Goal: Task Accomplishment & Management: Use online tool/utility

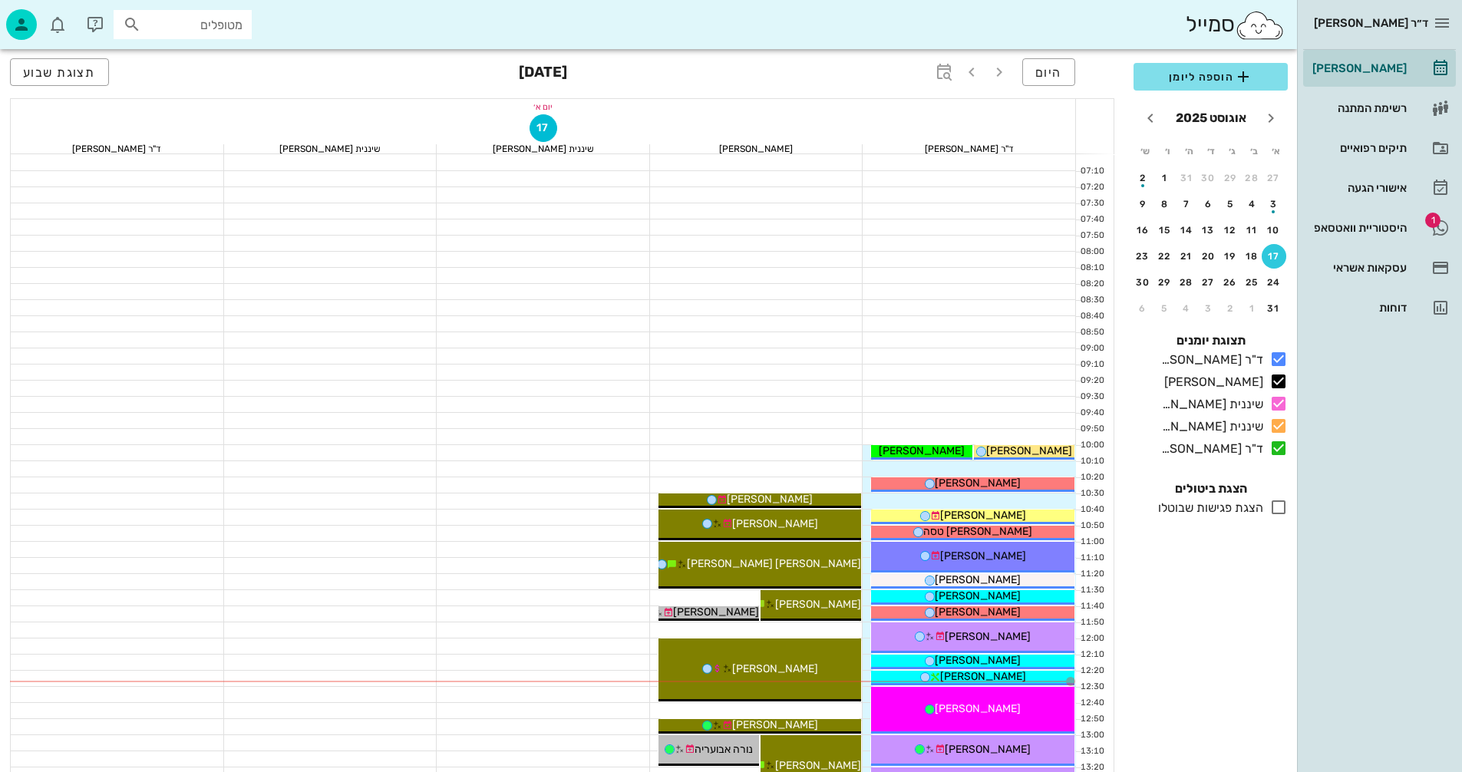
scroll to position [230, 0]
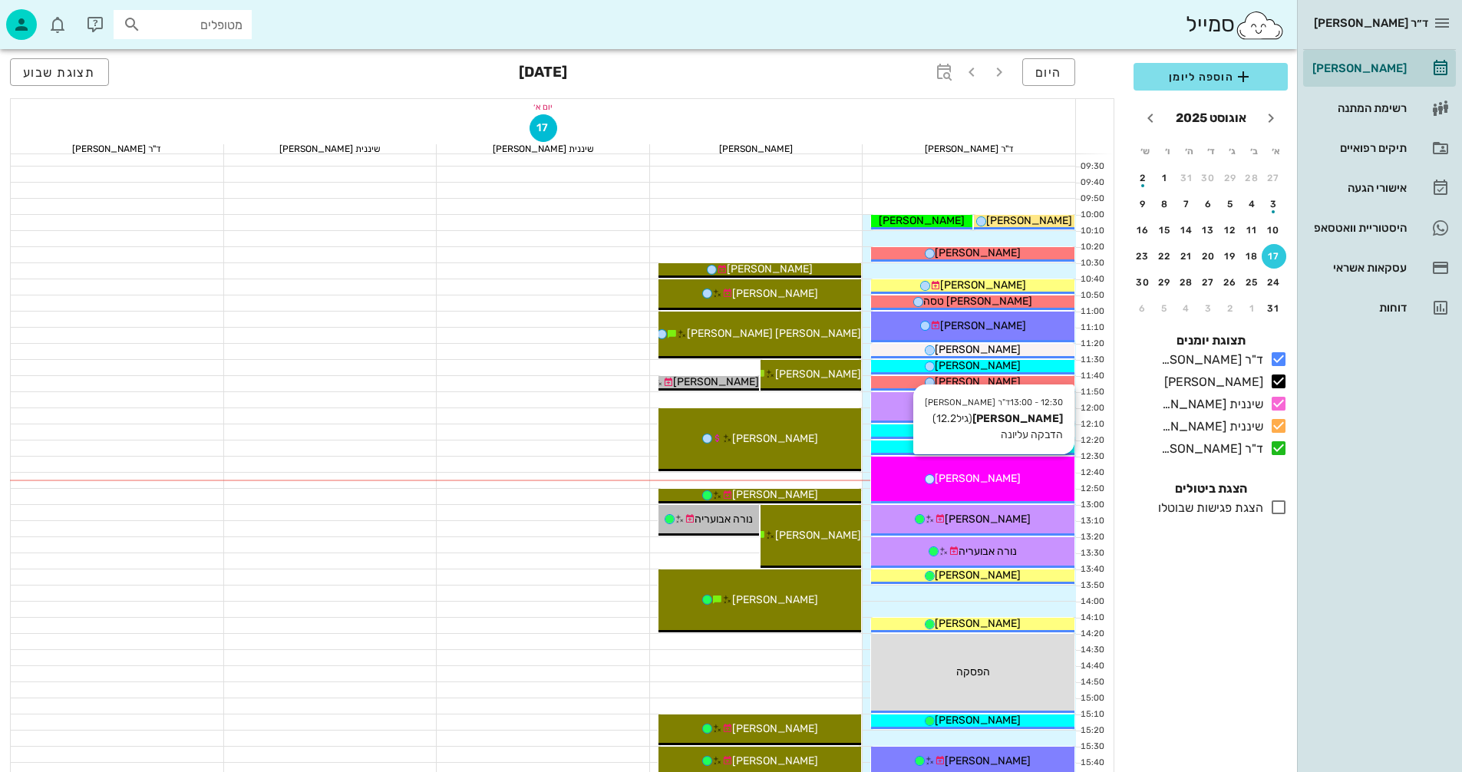
click at [998, 467] on div "12:30 - 13:00 ד"ר [PERSON_NAME] [PERSON_NAME] (גיל 12.2 ) הדבקה עליונה [PERSON_…" at bounding box center [972, 480] width 203 height 47
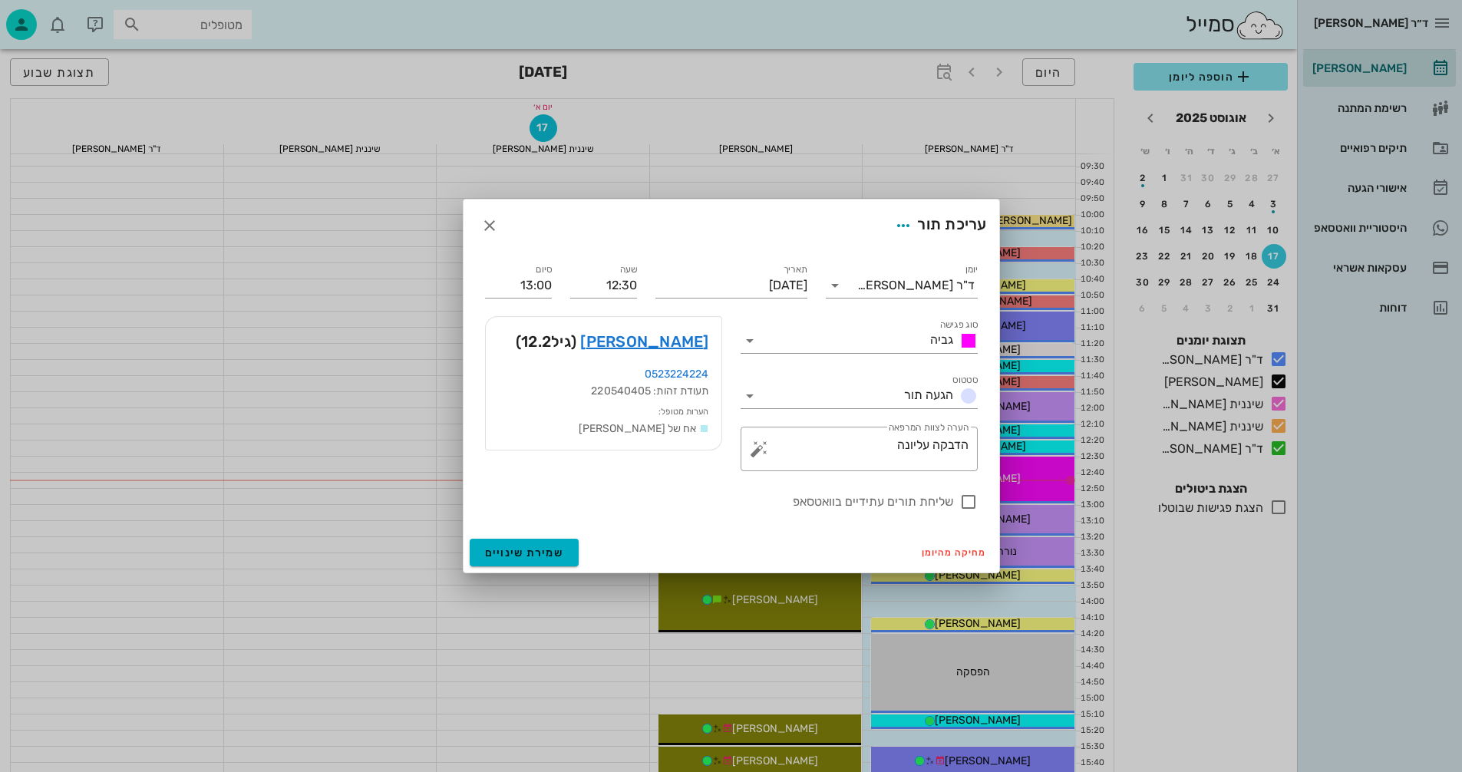
drag, startPoint x: 751, startPoint y: 214, endPoint x: 466, endPoint y: 187, distance: 286.8
click at [320, 173] on div "ד״ר [PERSON_NAME] [PERSON_NAME] רשימת המתנה תיקים רפואיים אישורי הגעה היסטוריית…" at bounding box center [731, 524] width 1462 height 1508
click at [689, 345] on link "[PERSON_NAME]" at bounding box center [644, 341] width 128 height 25
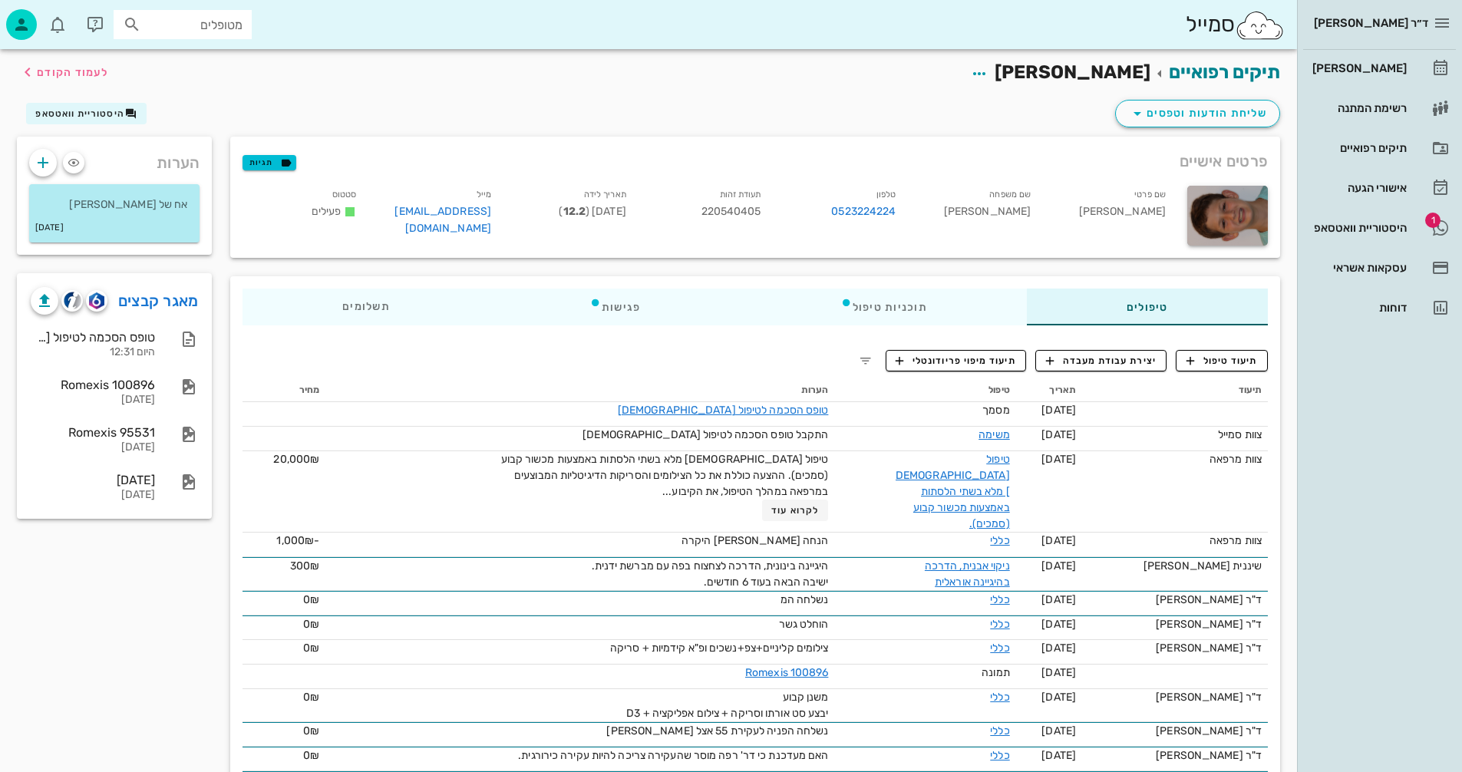
click at [1458, 545] on div "ד״ר [PERSON_NAME] [PERSON_NAME] רשימת המתנה תיקים רפואיים אישורי הגעה 1 היסטורי…" at bounding box center [1379, 386] width 165 height 772
click at [1223, 364] on span "תיעוד טיפול" at bounding box center [1221, 361] width 71 height 14
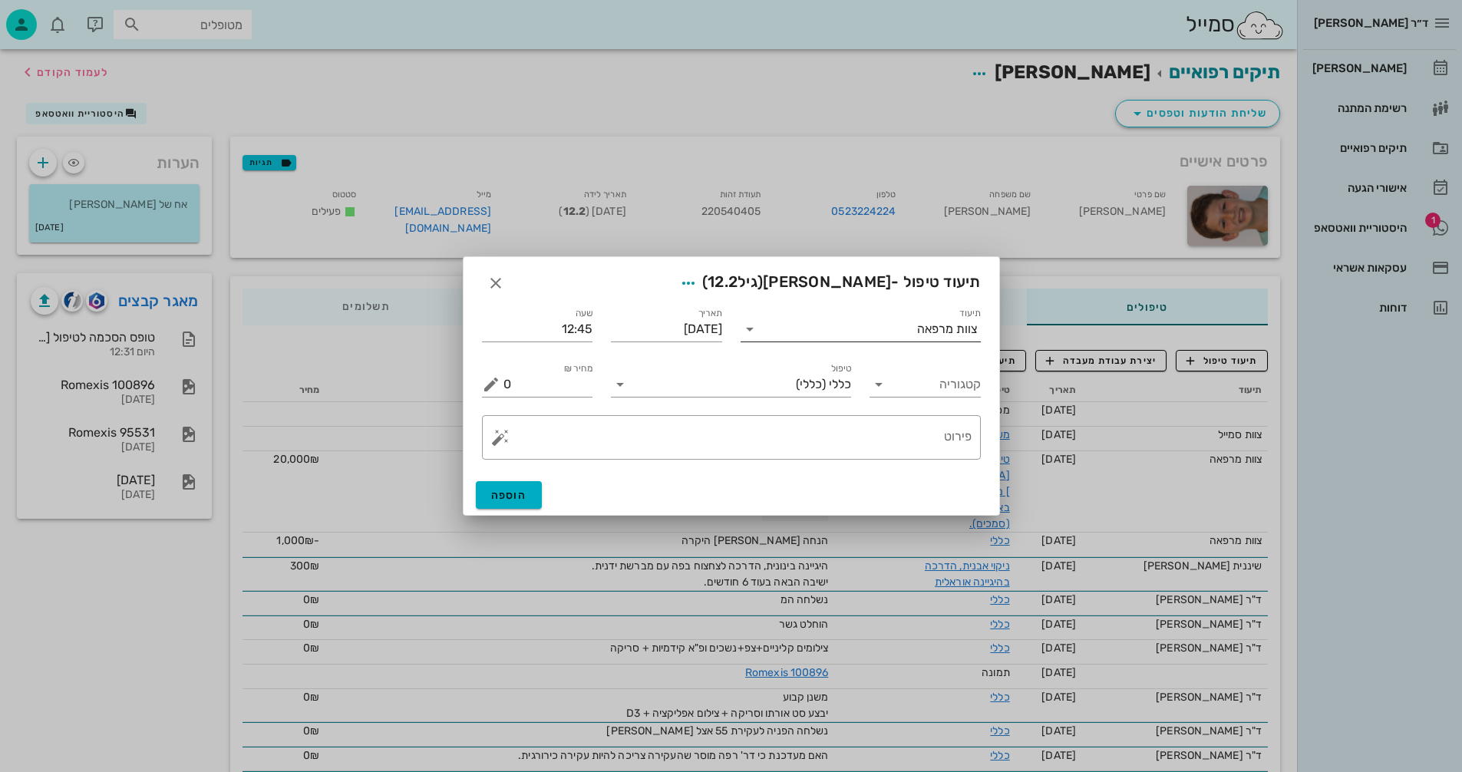
click at [751, 331] on icon at bounding box center [750, 329] width 18 height 18
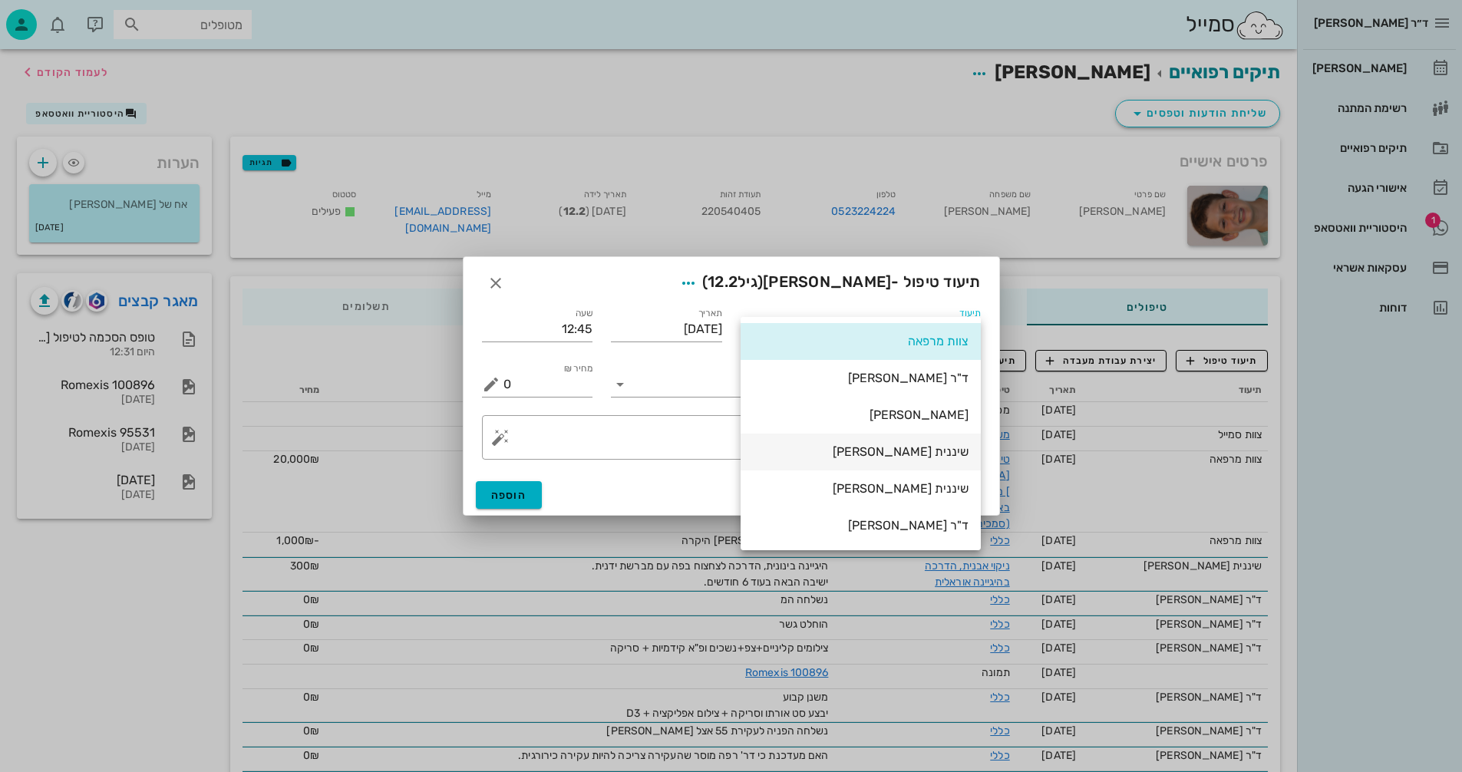
click at [934, 445] on div "שיננית [PERSON_NAME]" at bounding box center [861, 451] width 216 height 15
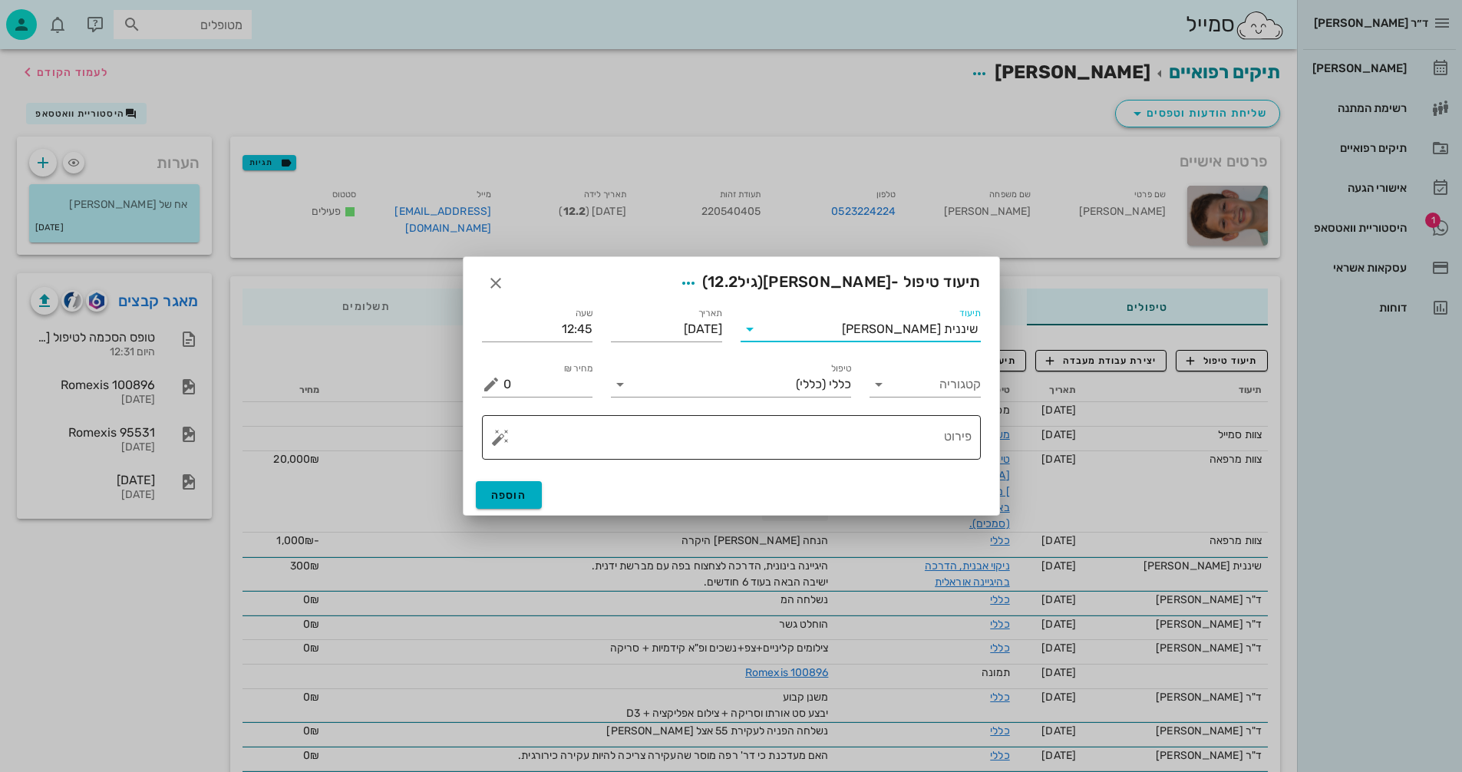
click at [767, 438] on textarea "פירוט" at bounding box center [737, 441] width 468 height 37
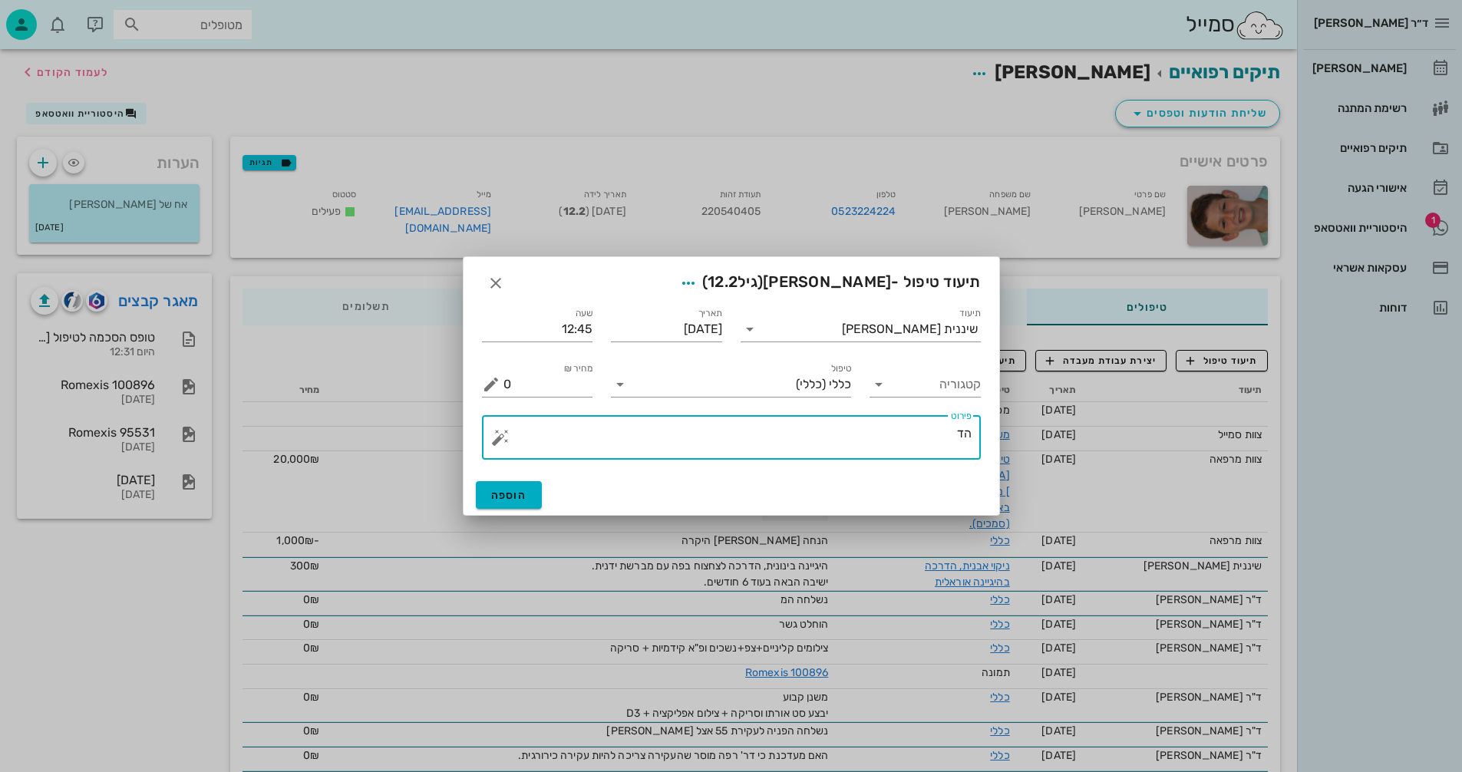
type textarea "ה"
click at [971, 433] on textarea "הוראות והדרכה לאחר הדבקת ברקטים." at bounding box center [737, 441] width 468 height 37
click at [865, 434] on textarea "קיבל הוראות והדרכה לאחר הדבקת ברקטים." at bounding box center [737, 441] width 468 height 37
type textarea "קיבל הוראות והדרכה להיגיינה לאחר הדבקת ברקטים."
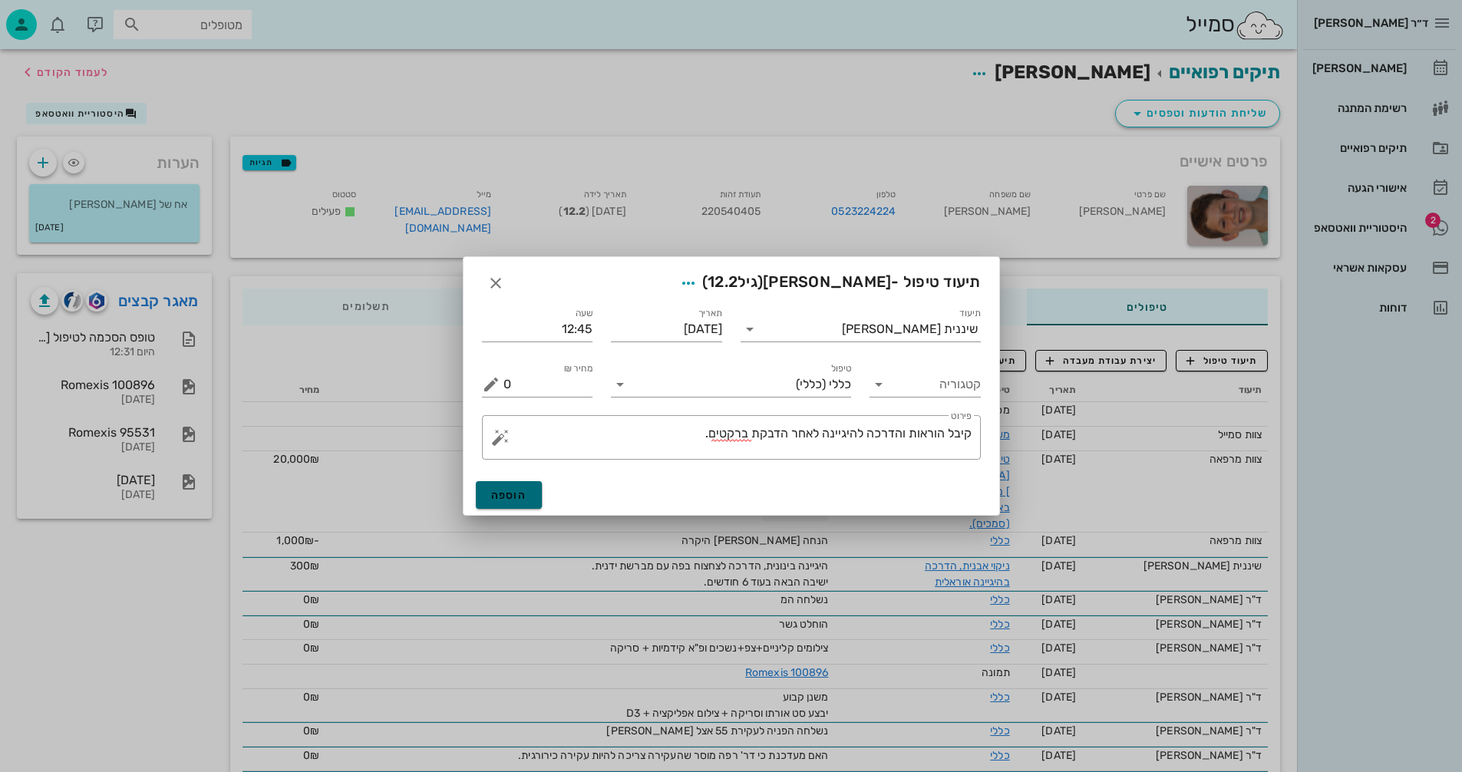
click at [530, 496] on button "הוספה" at bounding box center [509, 495] width 67 height 28
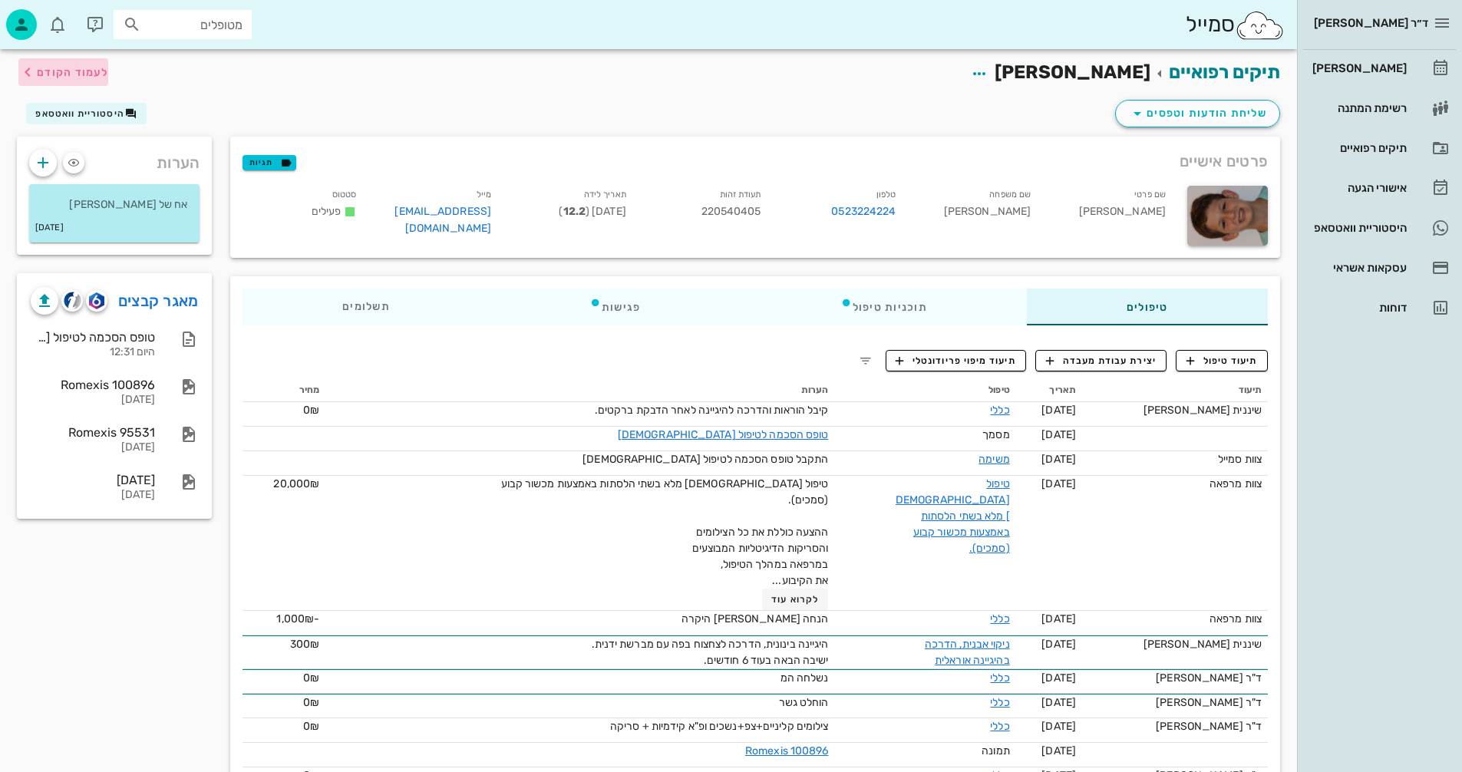
click at [84, 61] on button "לעמוד הקודם" at bounding box center [63, 72] width 90 height 28
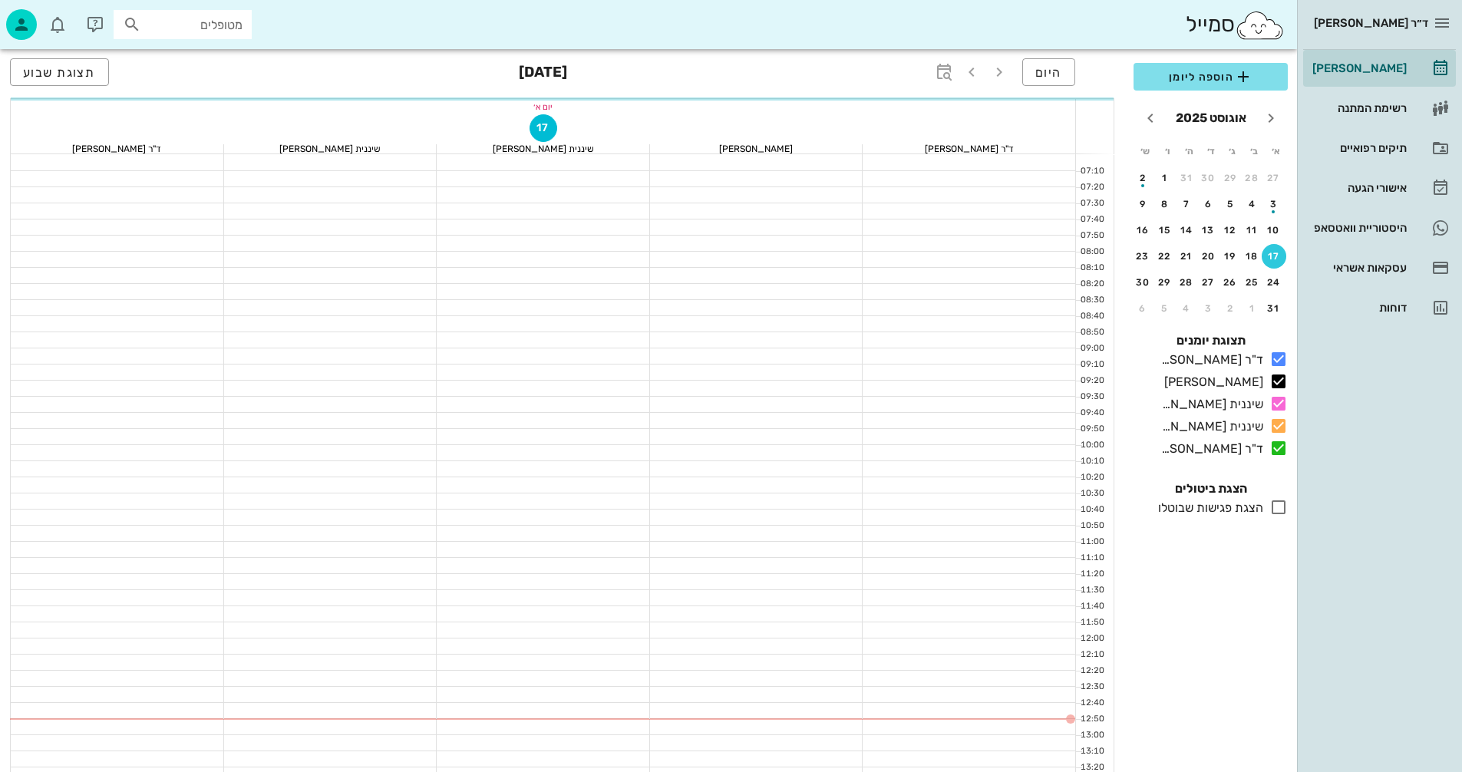
scroll to position [230, 0]
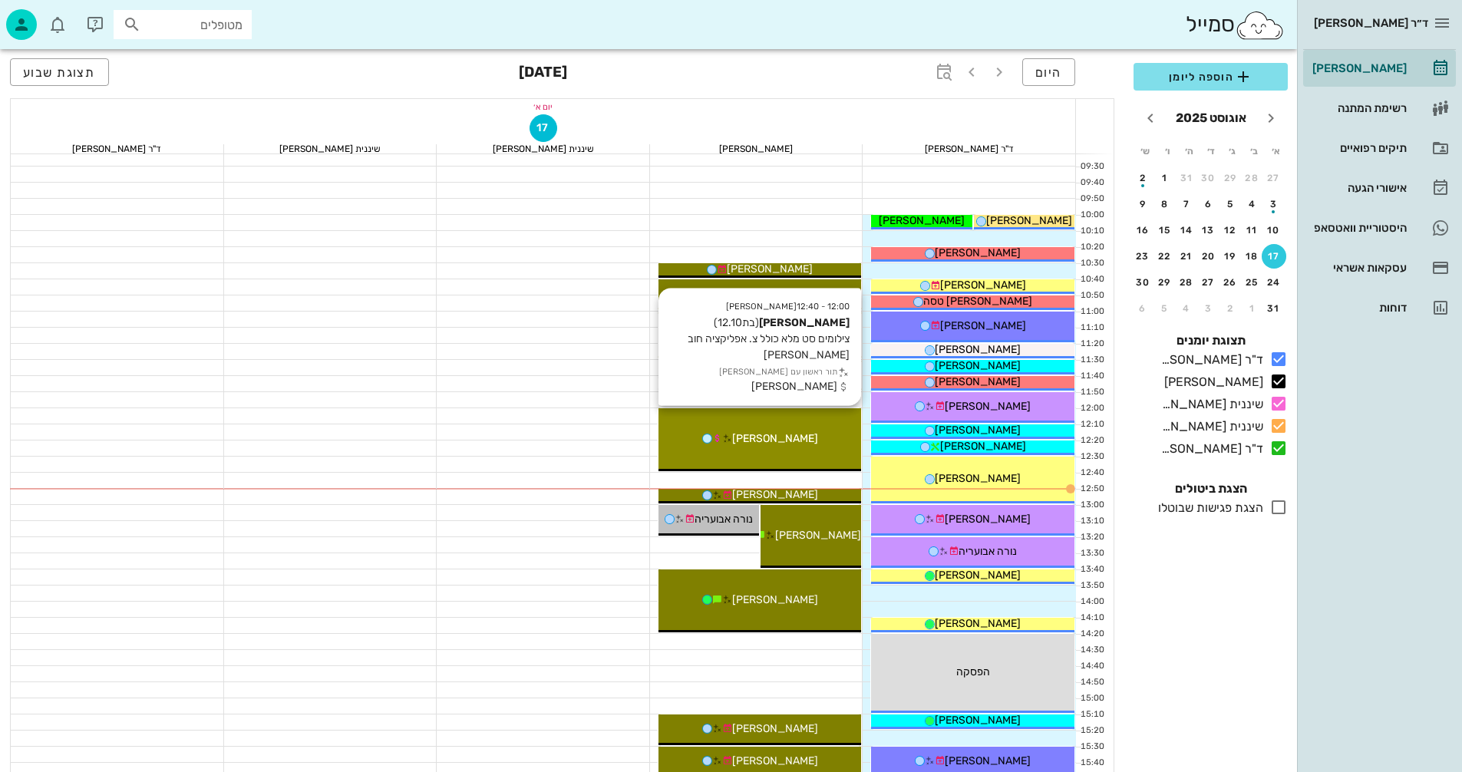
click at [813, 438] on div "[PERSON_NAME]" at bounding box center [759, 439] width 203 height 16
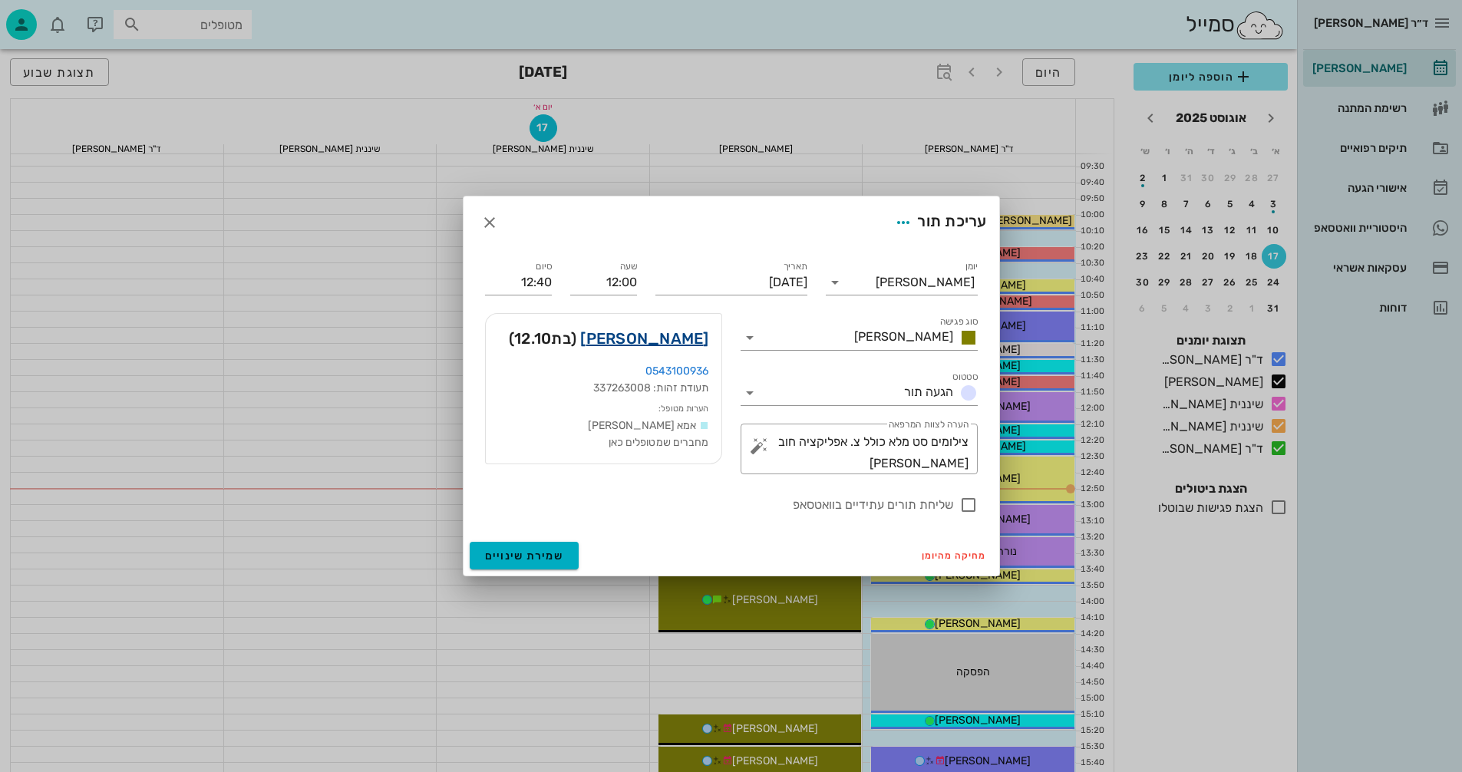
click at [676, 336] on link "[PERSON_NAME]" at bounding box center [644, 338] width 128 height 25
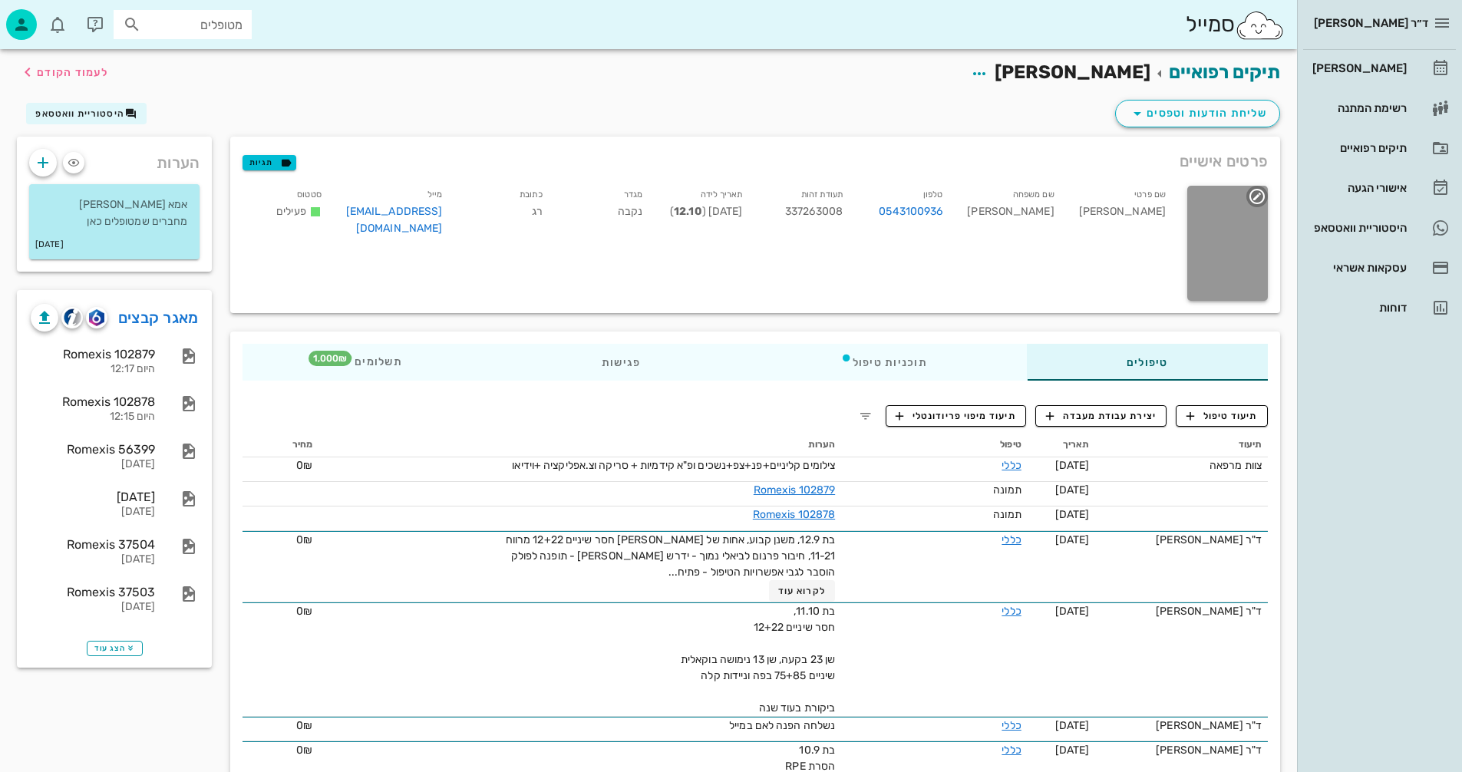
click at [1232, 223] on div at bounding box center [1227, 243] width 81 height 115
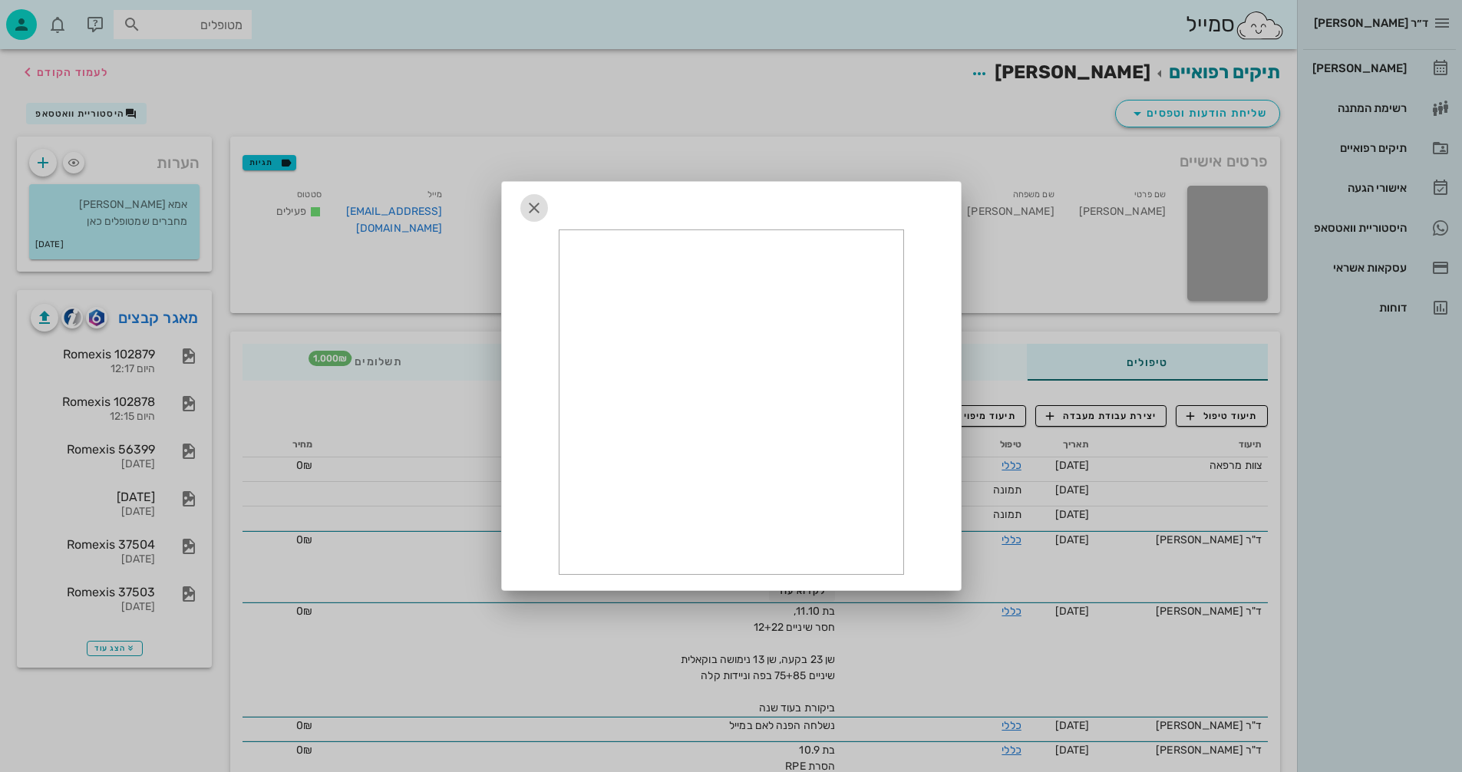
click at [544, 198] on button "button" at bounding box center [534, 208] width 28 height 28
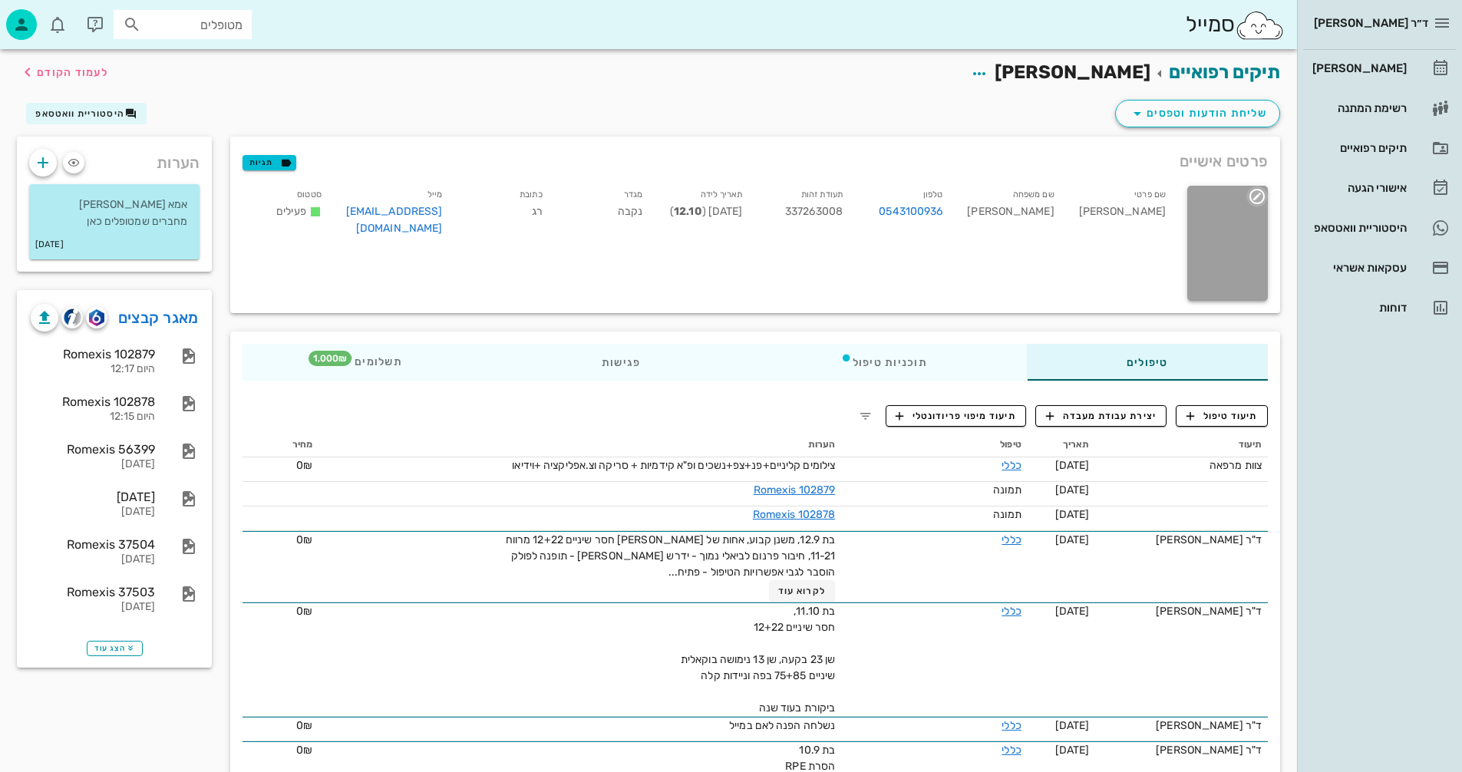
click at [1256, 198] on icon "button" at bounding box center [1257, 196] width 18 height 18
click at [1212, 235] on div "החלפת תמונה" at bounding box center [1204, 231] width 96 height 15
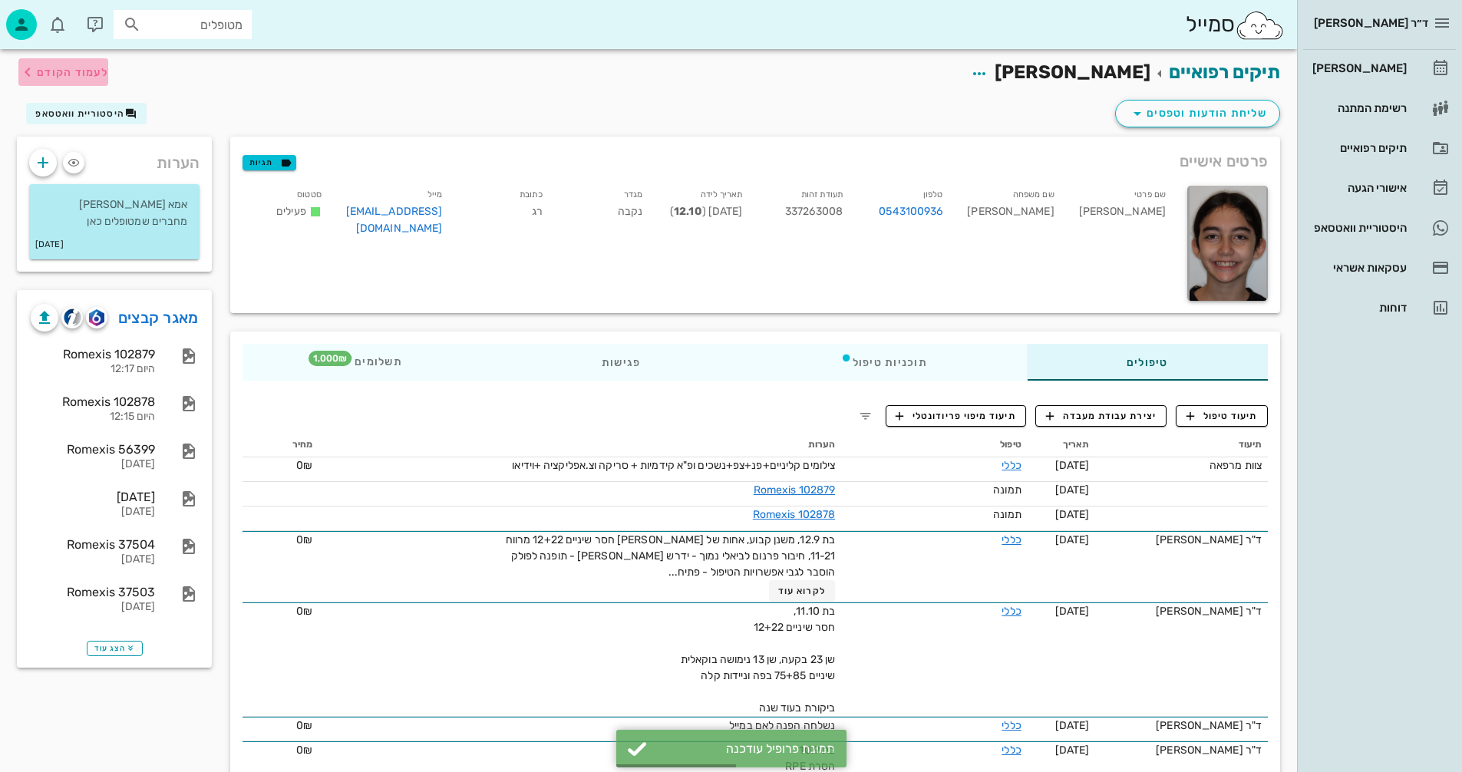
click at [48, 70] on span "לעמוד הקודם" at bounding box center [72, 72] width 71 height 13
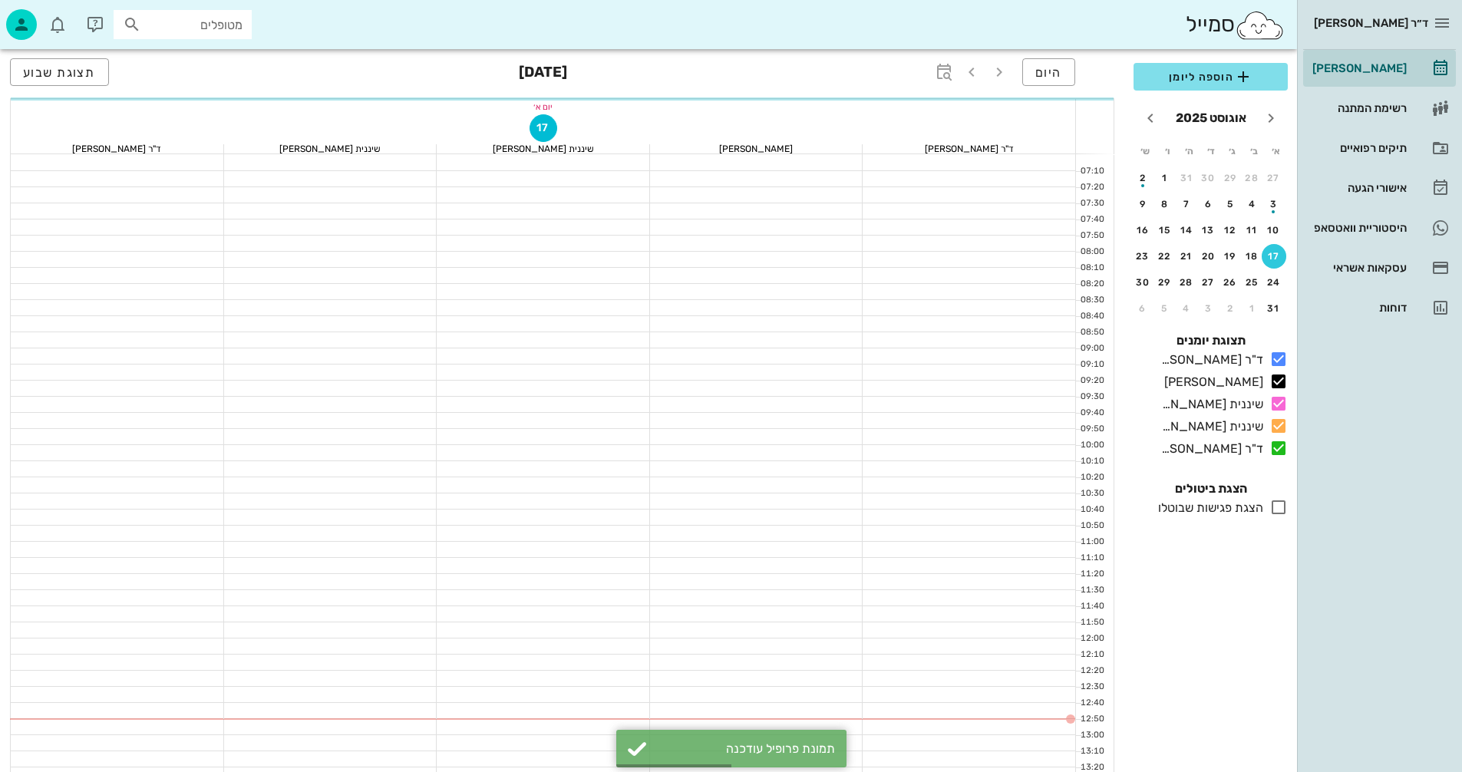
scroll to position [230, 0]
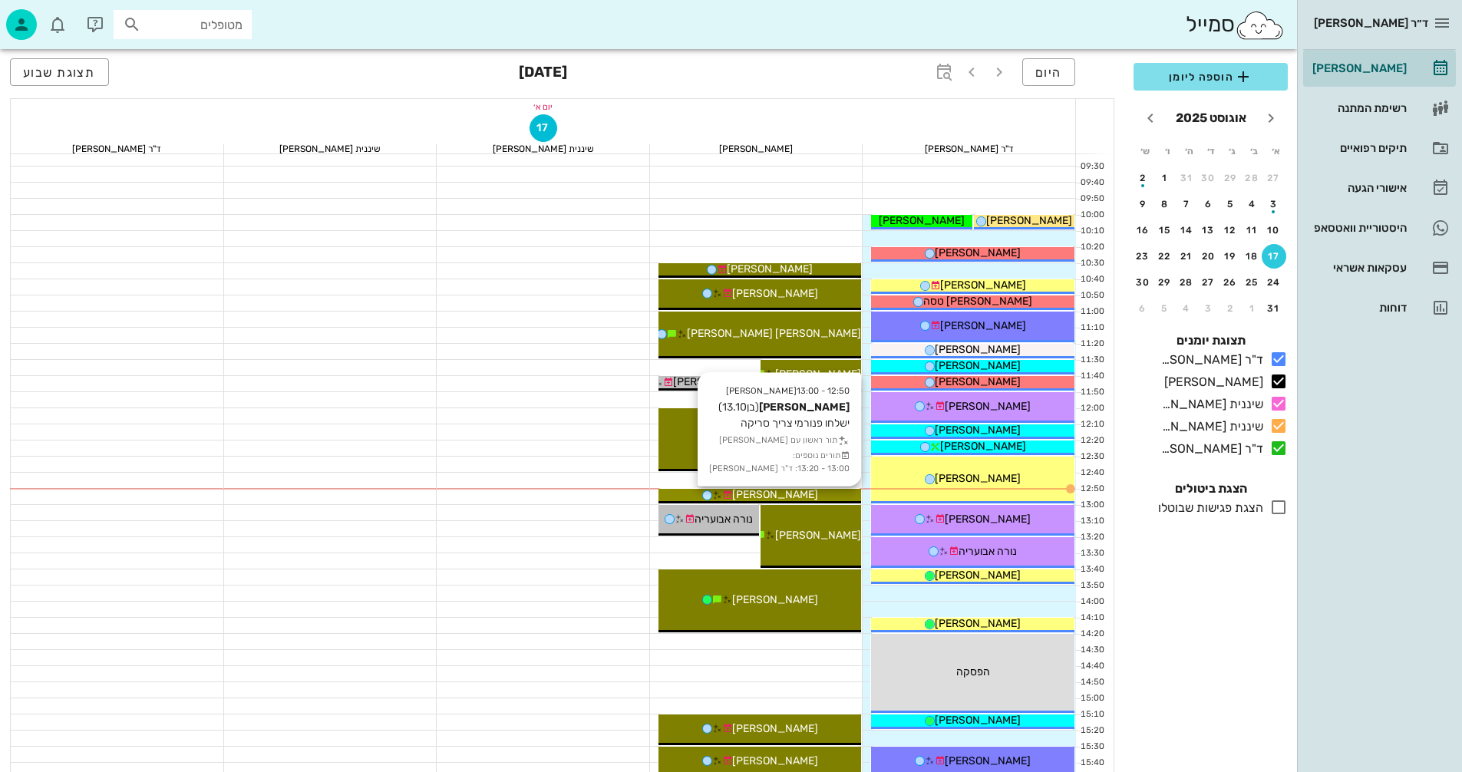
click at [830, 496] on div "[PERSON_NAME]" at bounding box center [759, 495] width 203 height 16
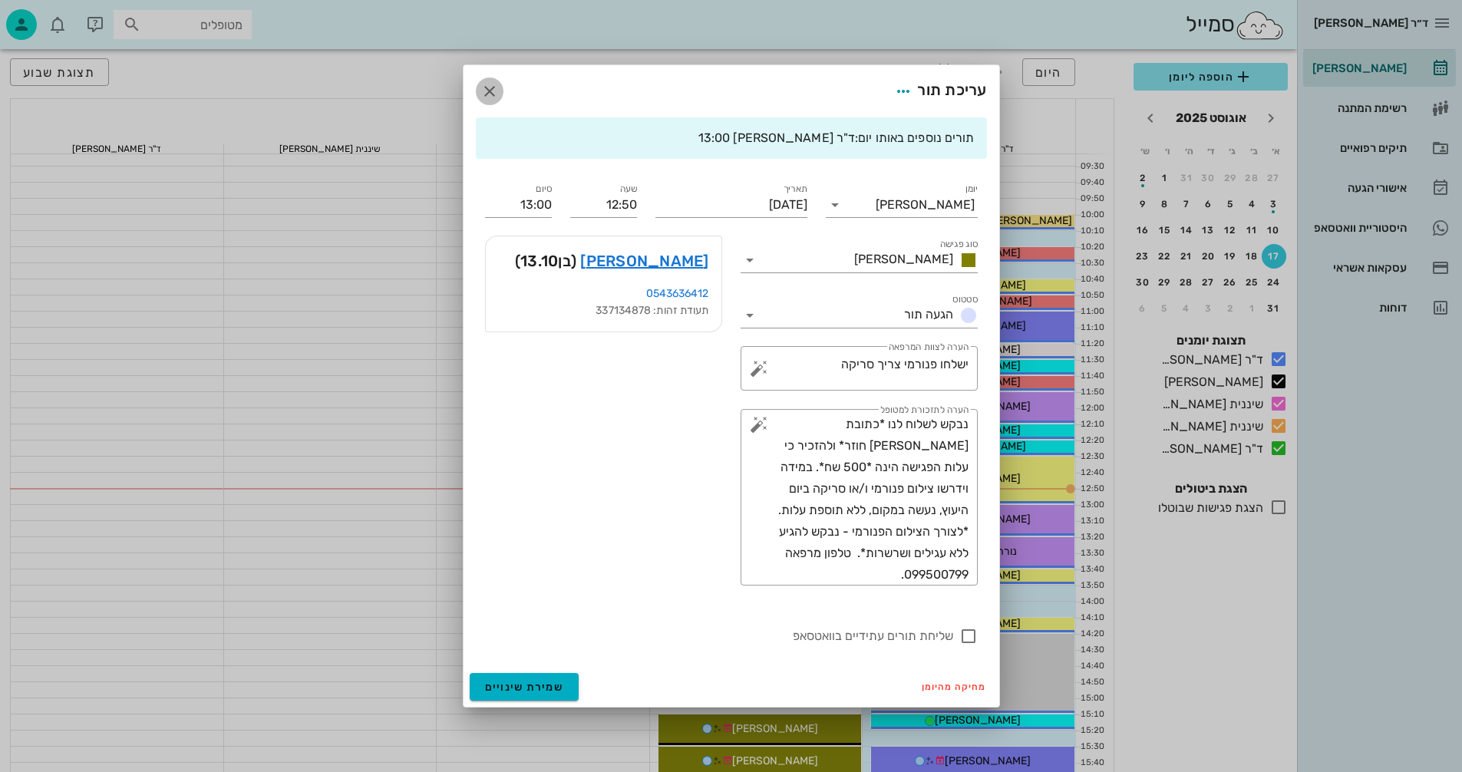
click at [498, 94] on icon "button" at bounding box center [489, 91] width 18 height 18
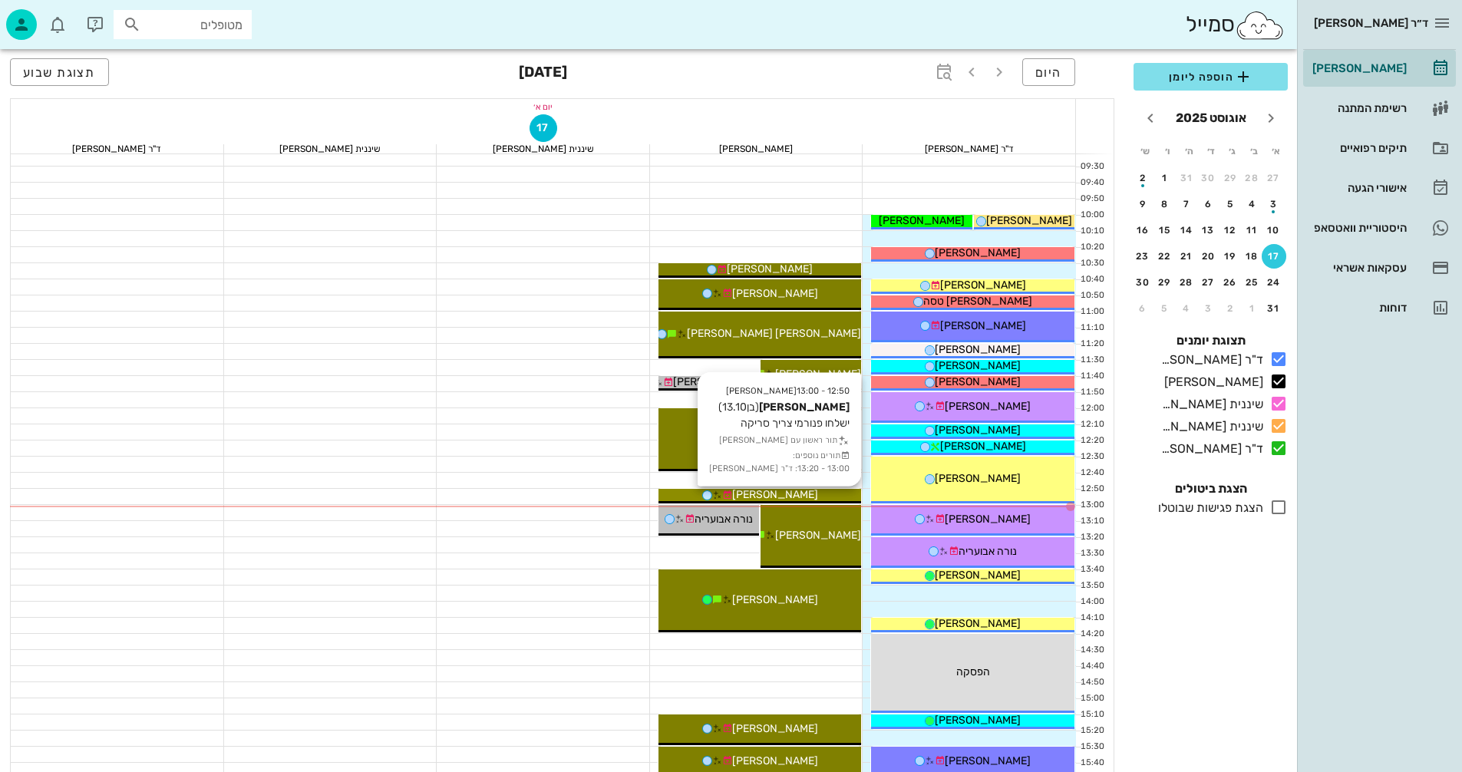
click at [784, 494] on span "[PERSON_NAME]" at bounding box center [775, 494] width 86 height 13
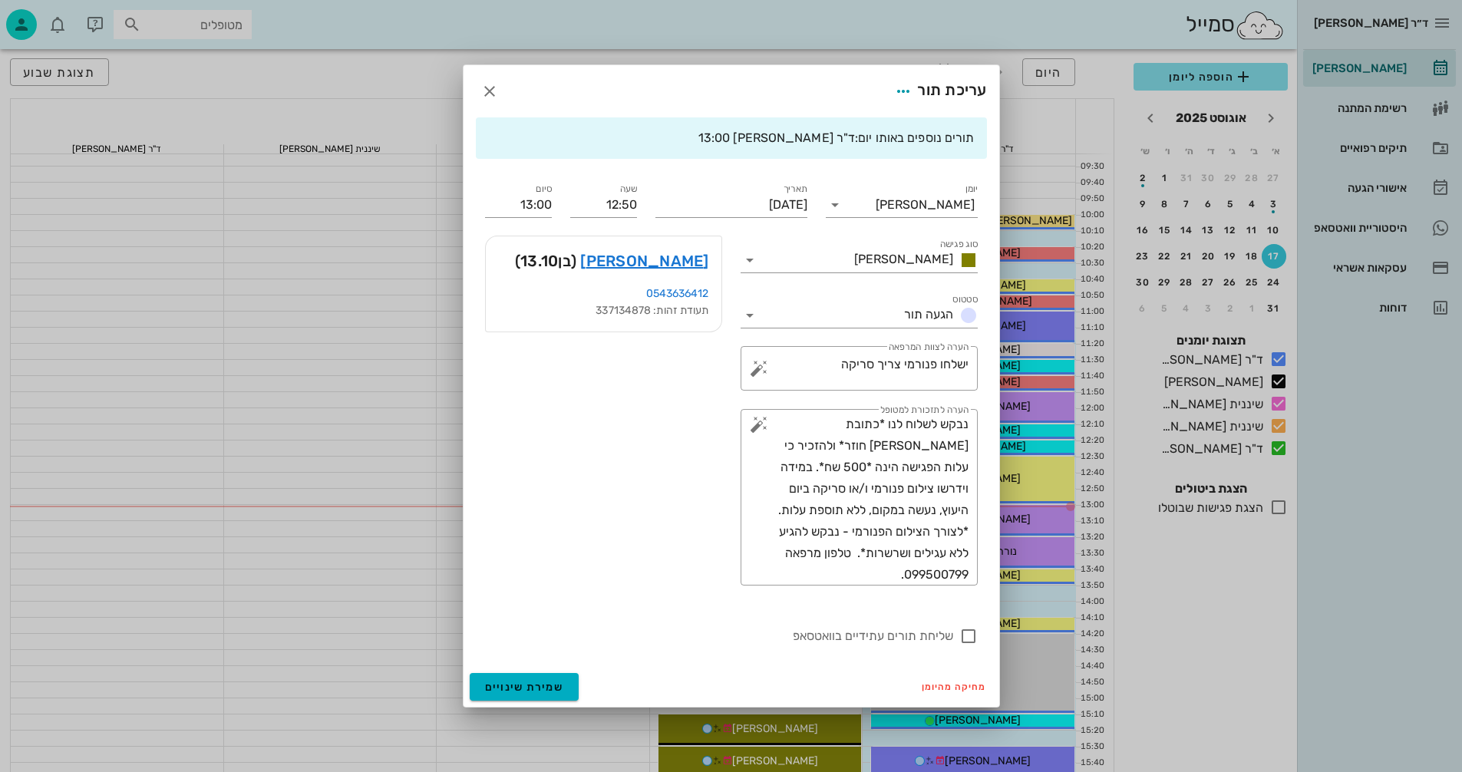
click at [230, 548] on div at bounding box center [731, 386] width 1462 height 772
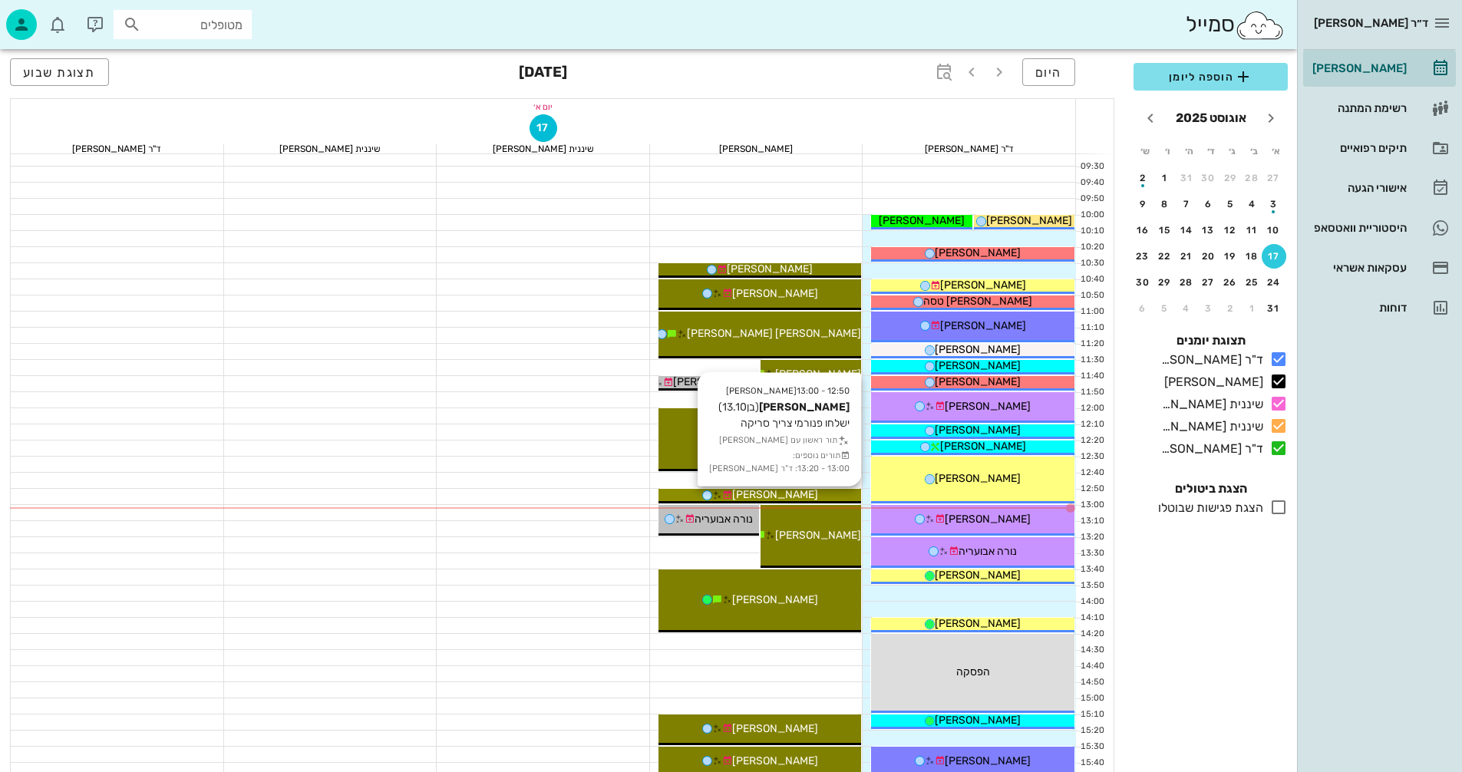
click at [803, 490] on div "[PERSON_NAME]" at bounding box center [759, 495] width 203 height 16
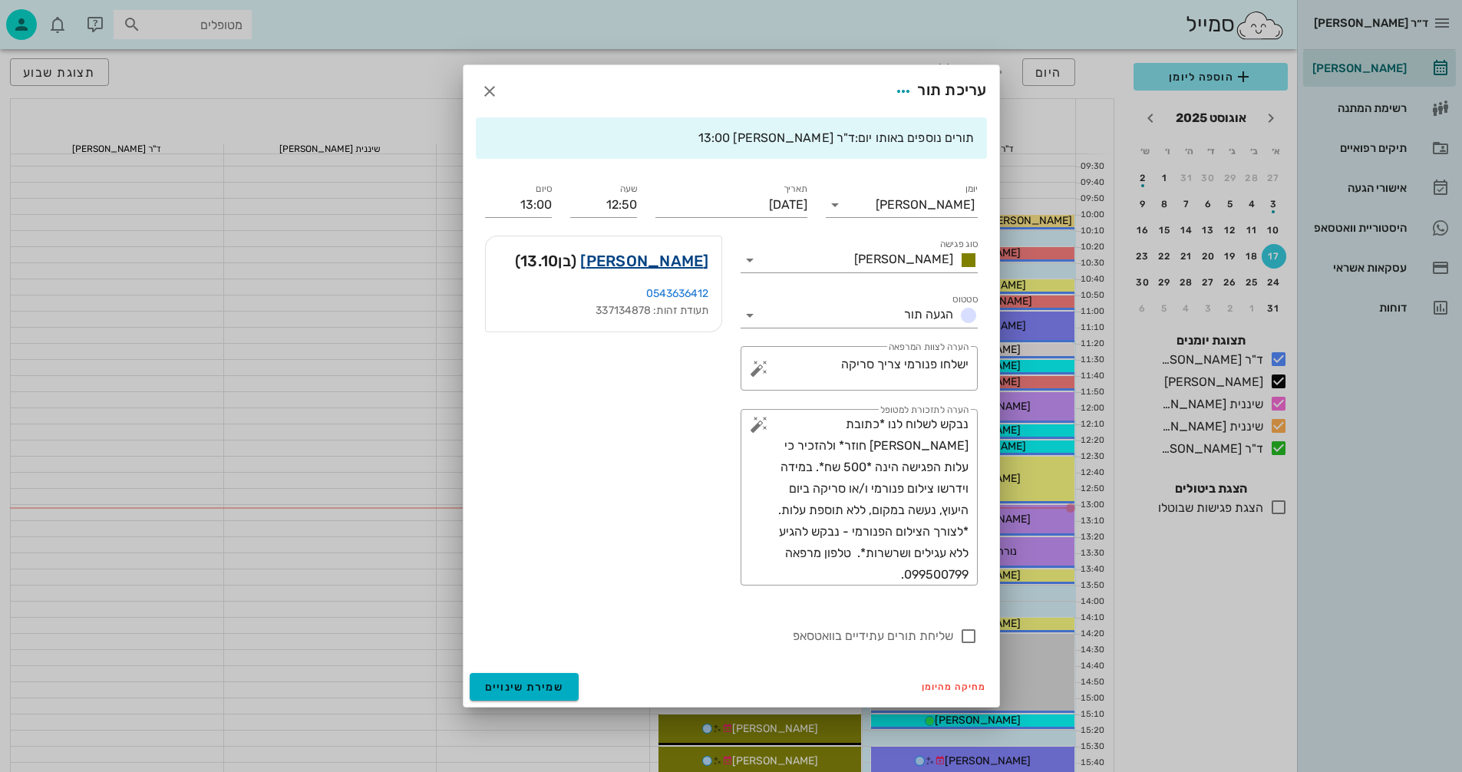
click at [669, 253] on link "[PERSON_NAME]" at bounding box center [644, 261] width 128 height 25
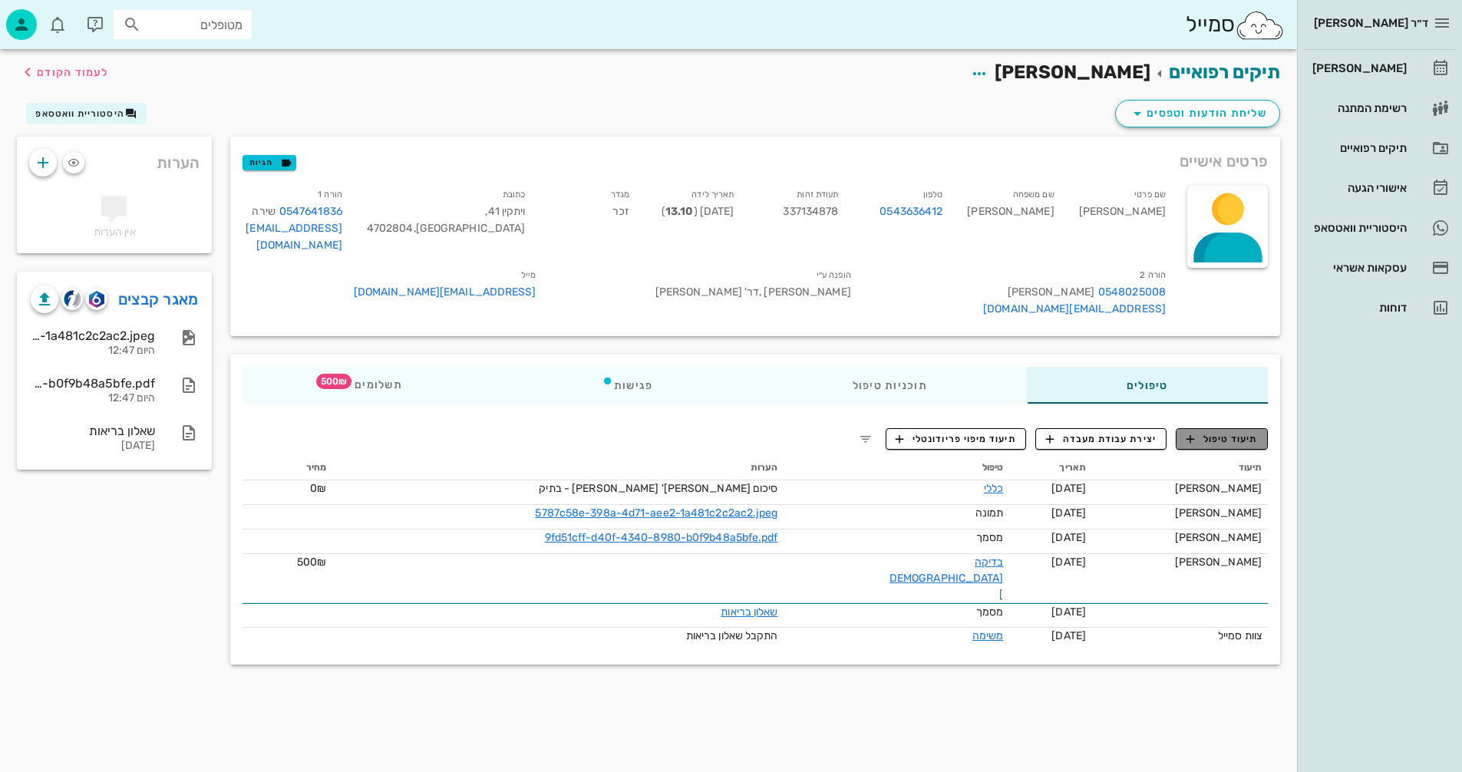
click at [1249, 432] on span "תיעוד טיפול" at bounding box center [1221, 439] width 71 height 14
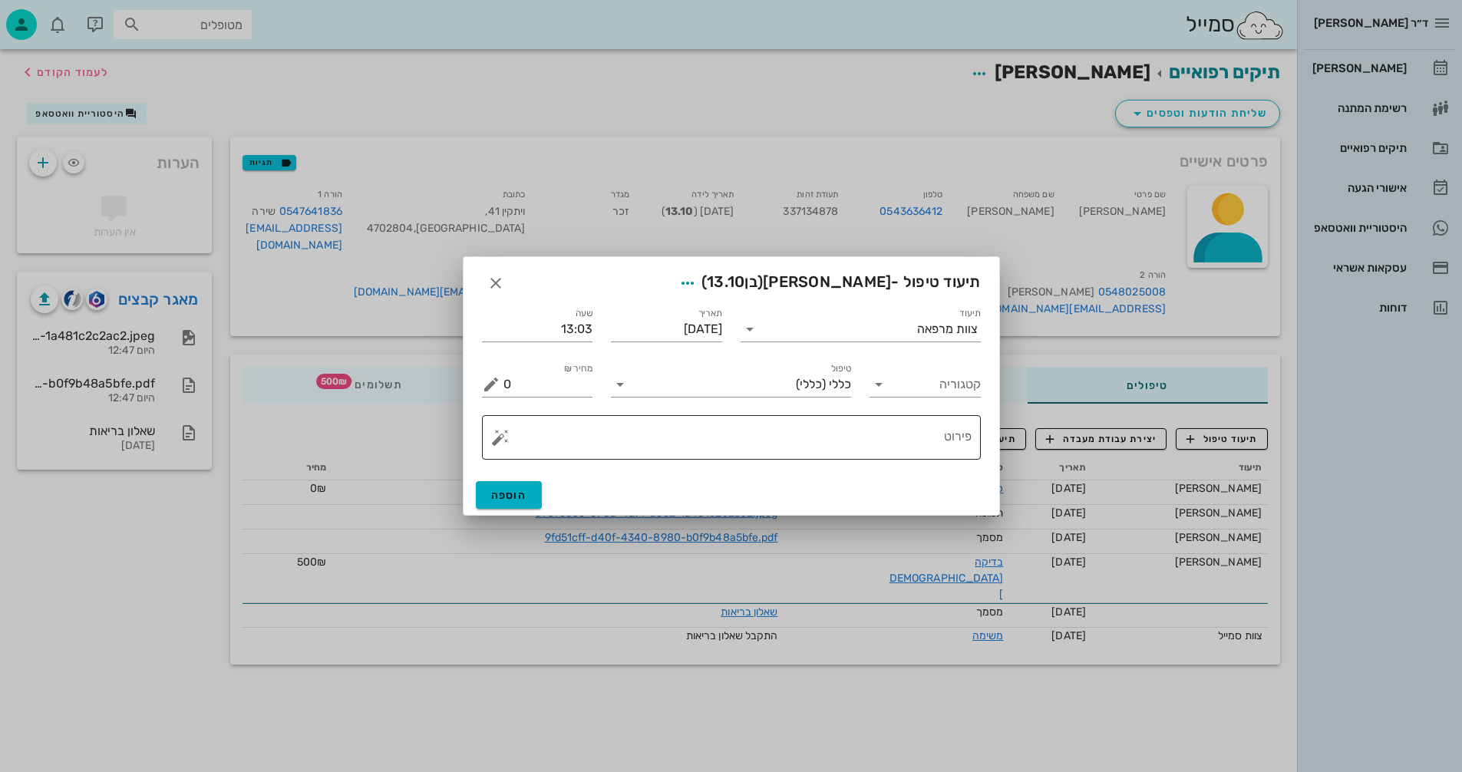
click at [941, 453] on textarea "פירוט" at bounding box center [737, 441] width 468 height 37
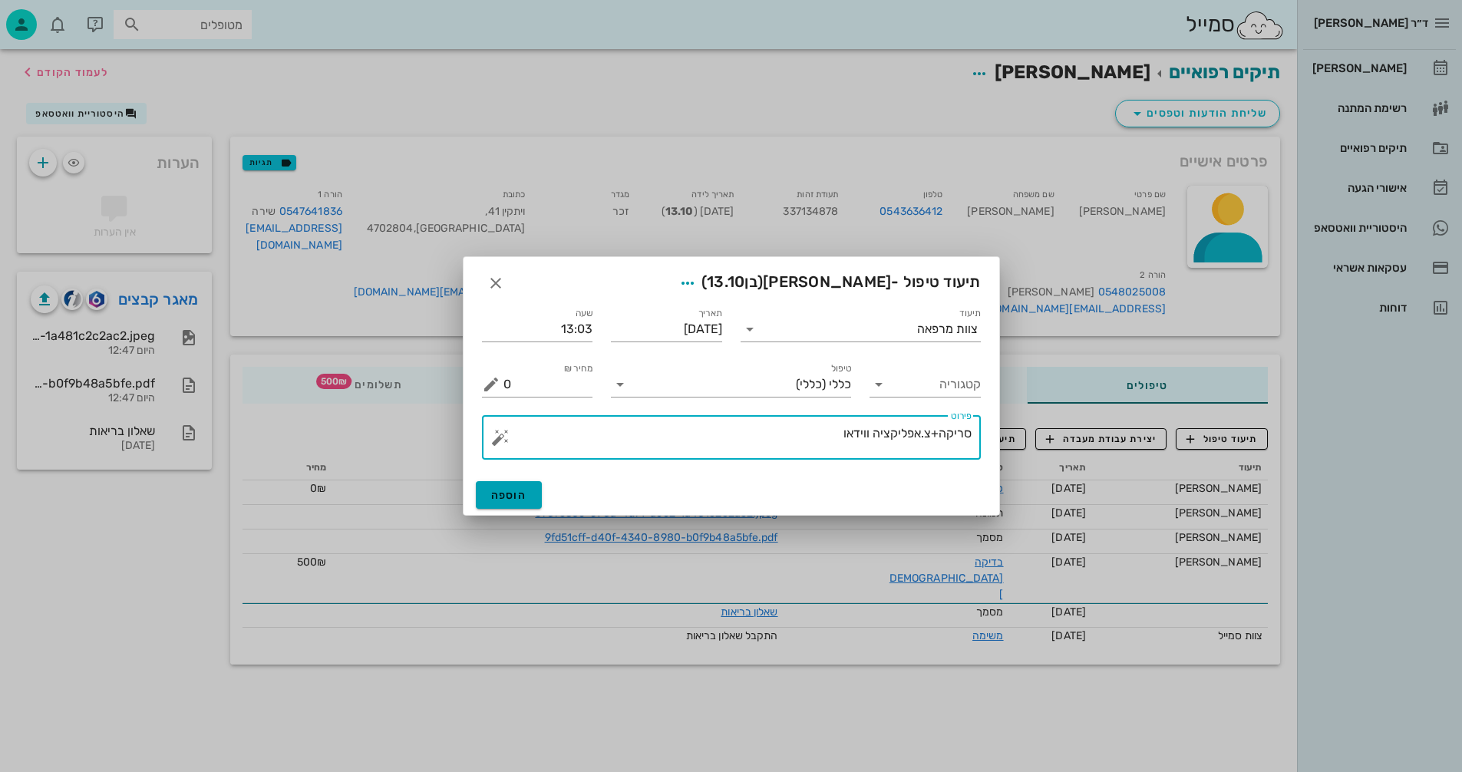
type textarea "סריקה+צ.אפליקציה ווידאו"
click at [515, 493] on span "הוספה" at bounding box center [509, 495] width 36 height 13
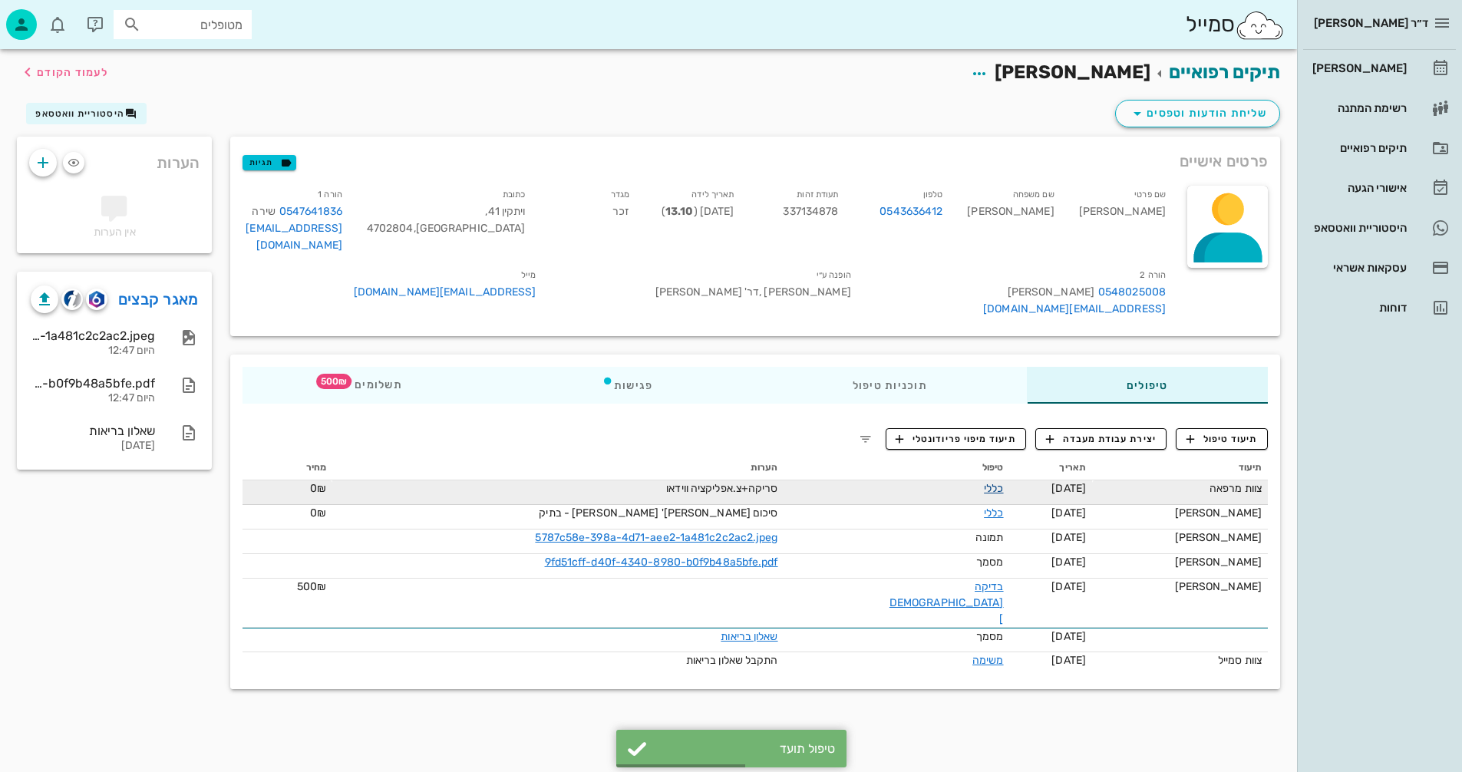
click at [984, 482] on link "כללי" at bounding box center [993, 488] width 19 height 13
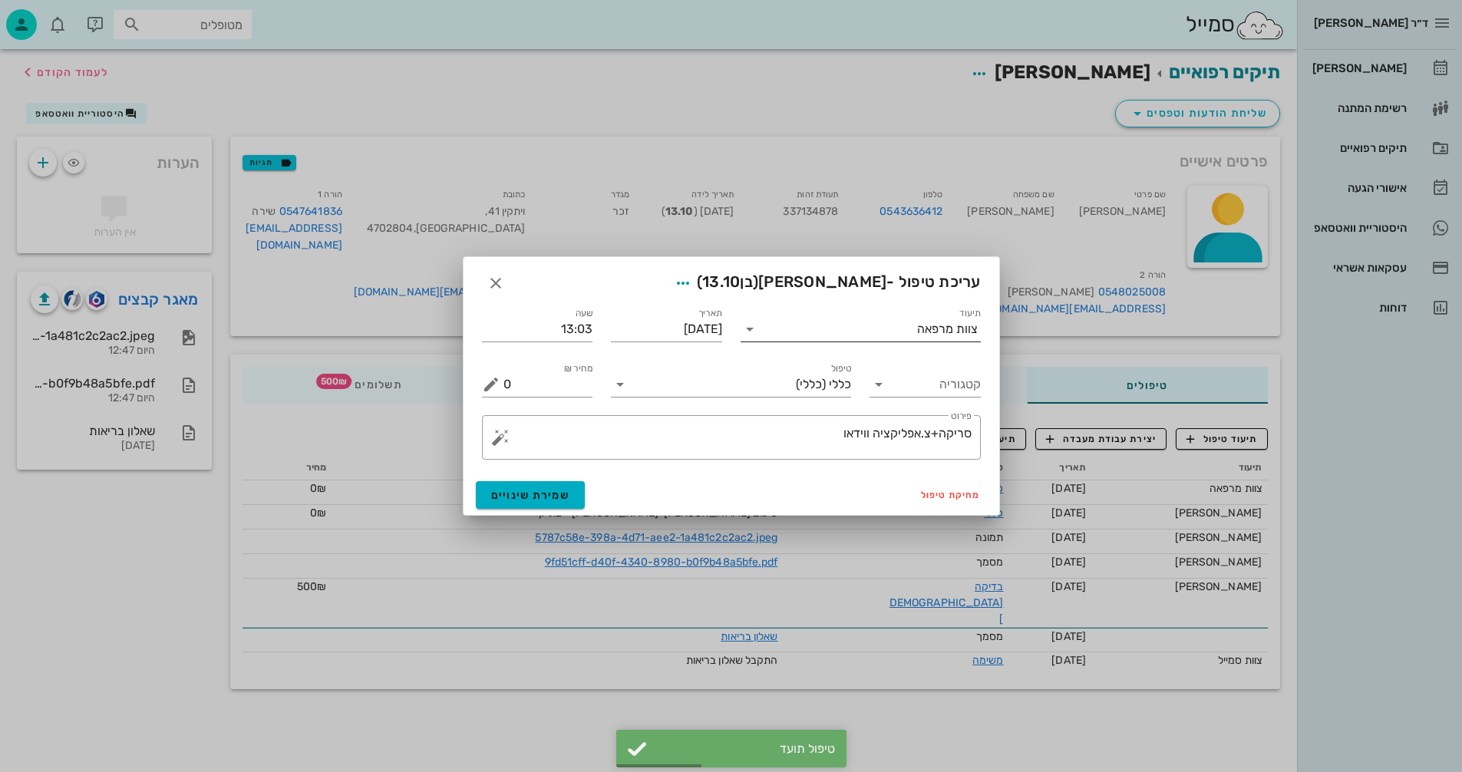
click at [931, 341] on div "צוות מרפאה" at bounding box center [871, 329] width 219 height 25
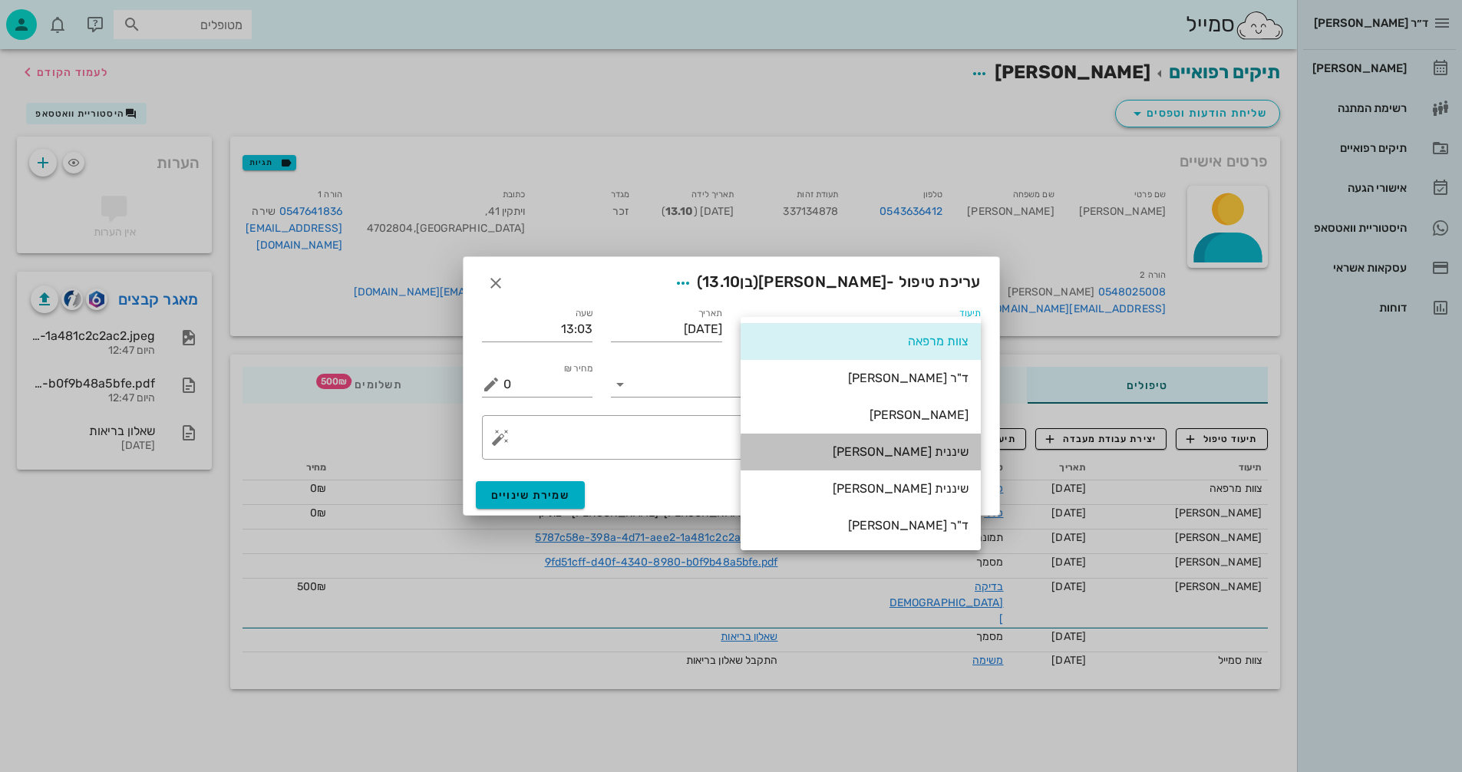
click at [934, 453] on div "שיננית [PERSON_NAME]" at bounding box center [861, 451] width 216 height 15
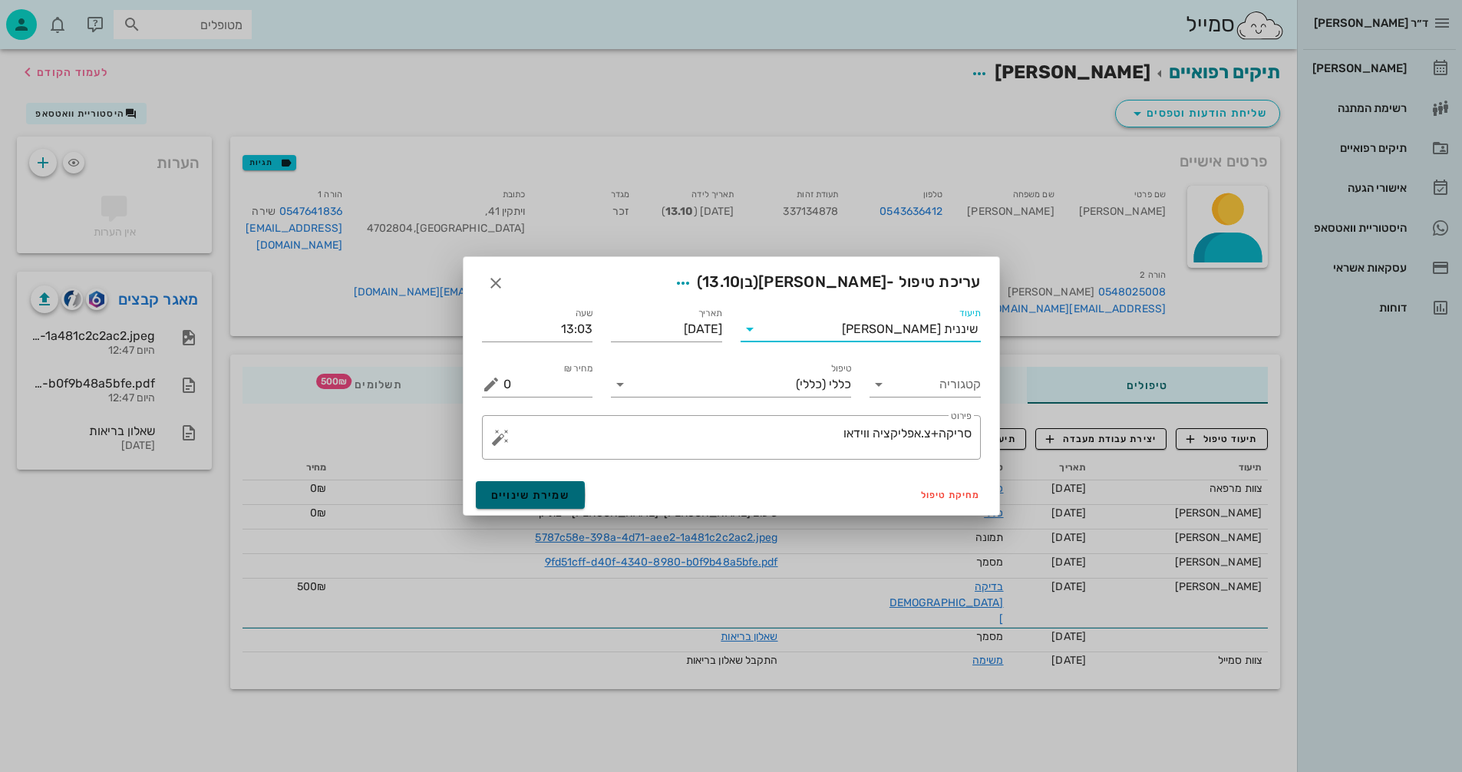
click at [579, 500] on button "שמירת שינויים" at bounding box center [531, 495] width 110 height 28
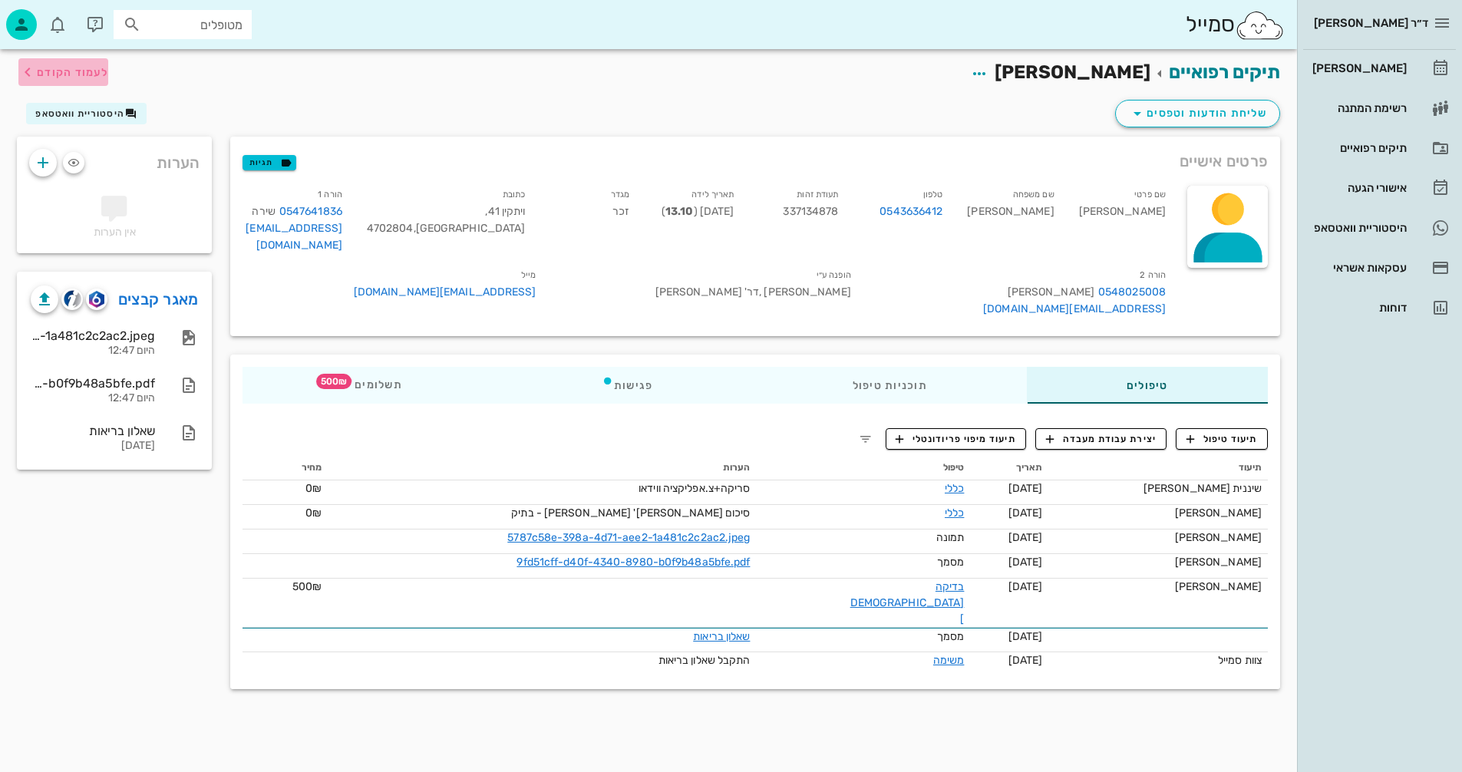
click at [64, 72] on span "לעמוד הקודם" at bounding box center [72, 72] width 71 height 13
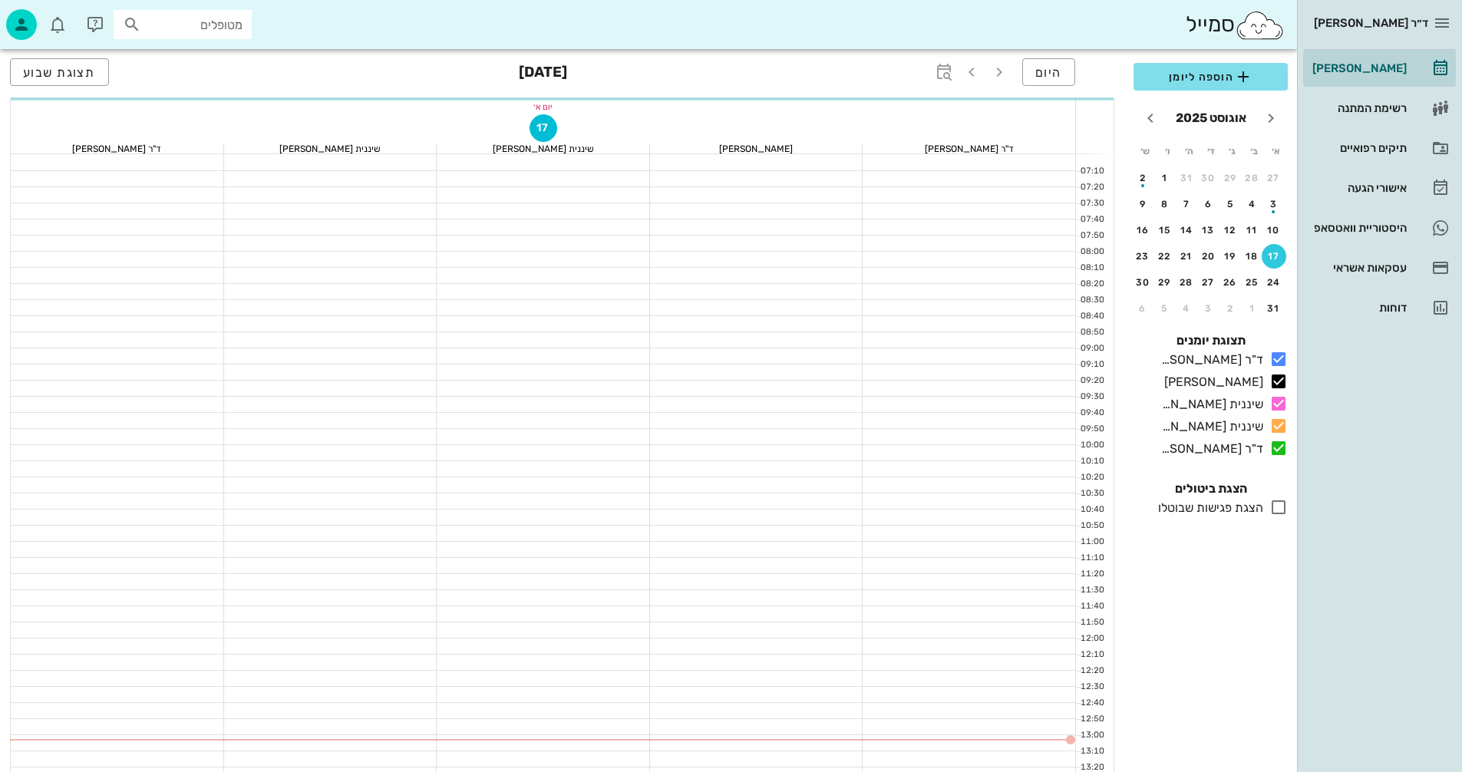
scroll to position [230, 0]
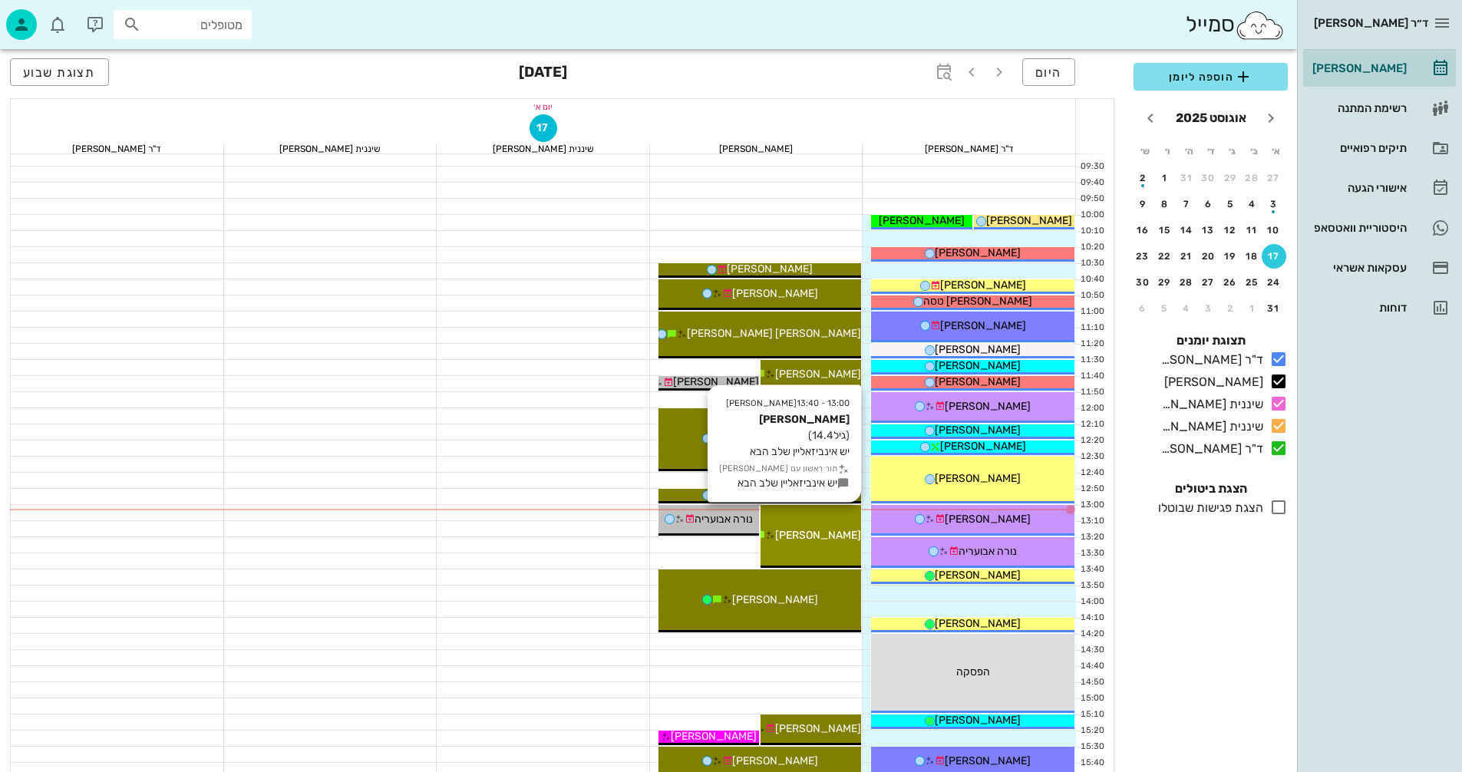
click at [831, 540] on span "[PERSON_NAME]" at bounding box center [818, 535] width 86 height 13
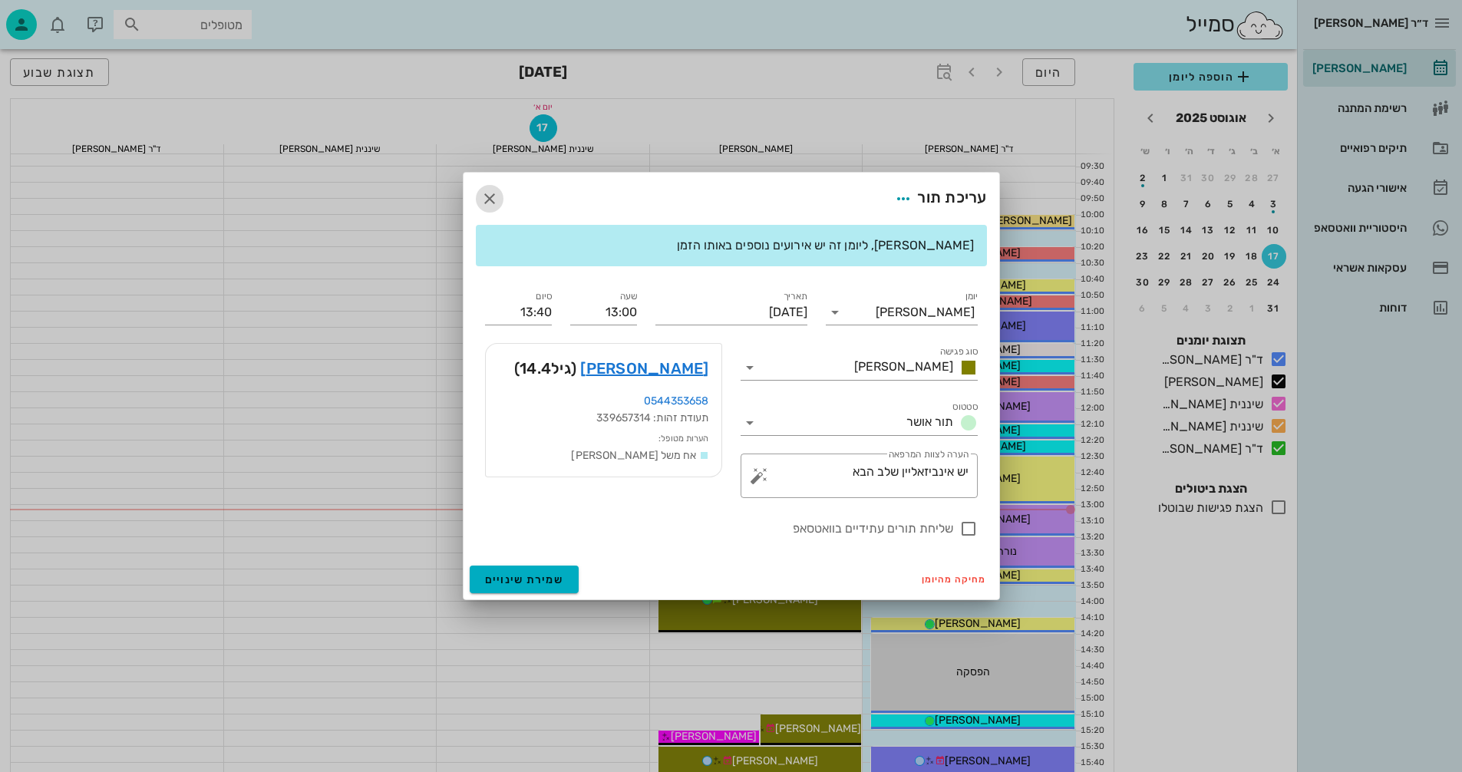
click at [488, 201] on icon "button" at bounding box center [489, 199] width 18 height 18
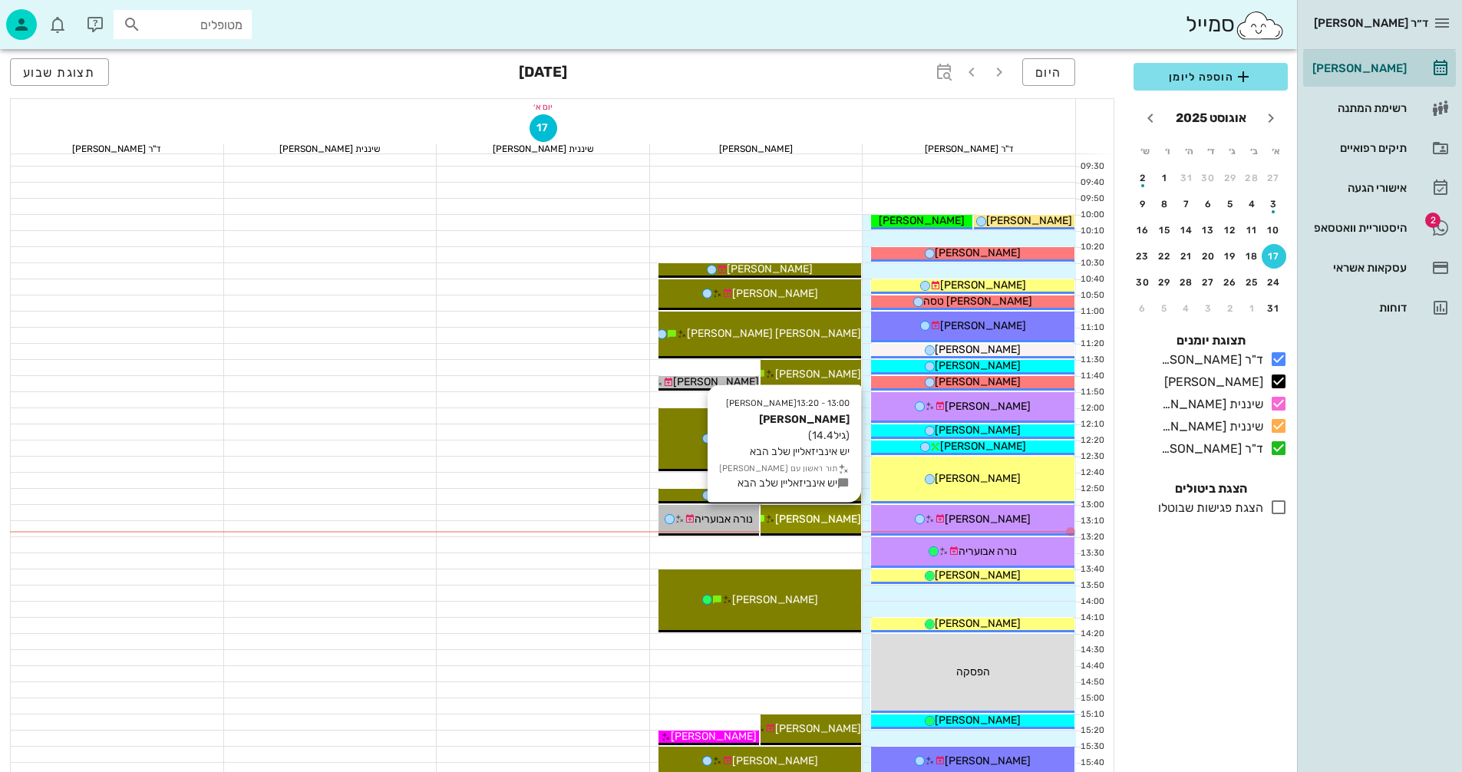
click at [822, 523] on span "[PERSON_NAME]" at bounding box center [818, 519] width 86 height 13
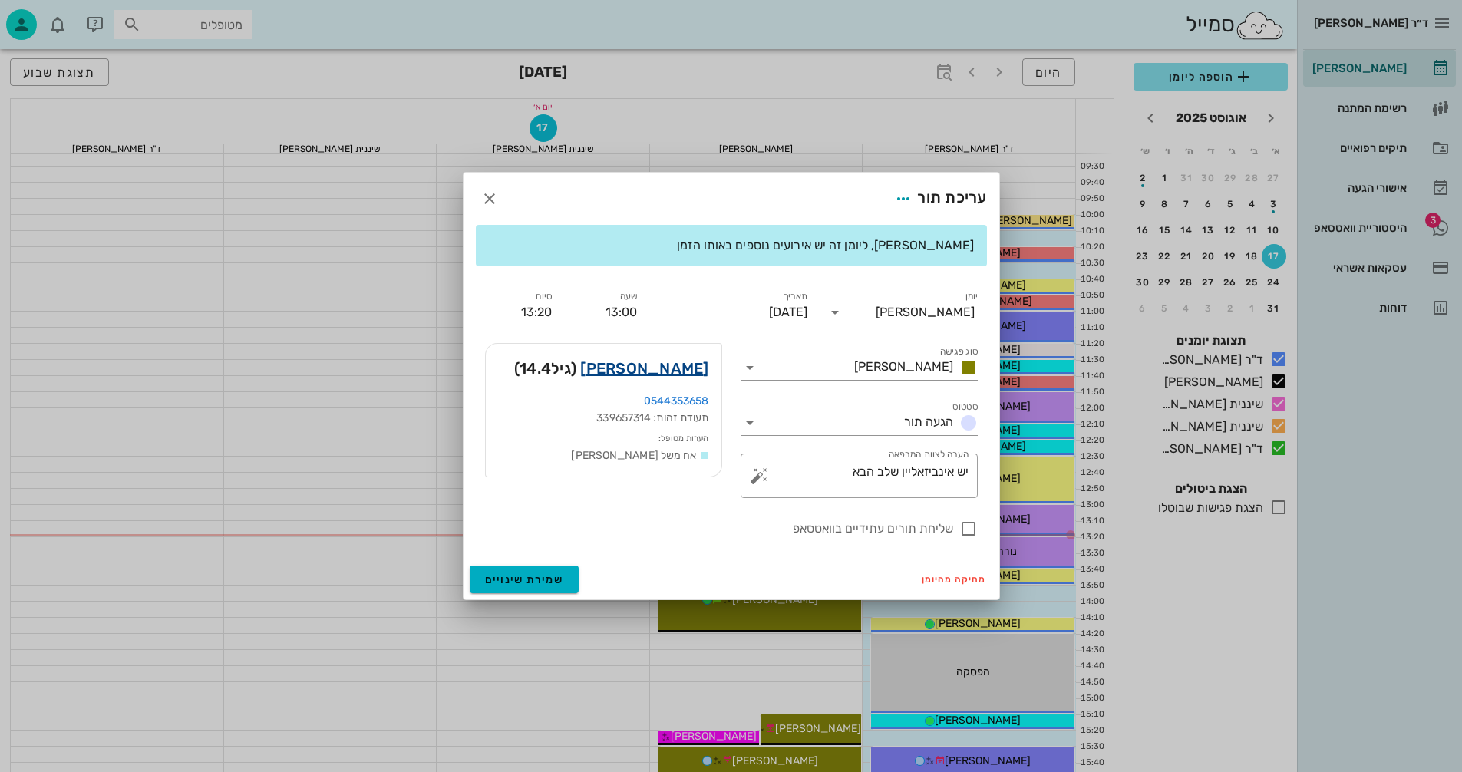
click at [688, 371] on link "[PERSON_NAME]" at bounding box center [644, 368] width 128 height 25
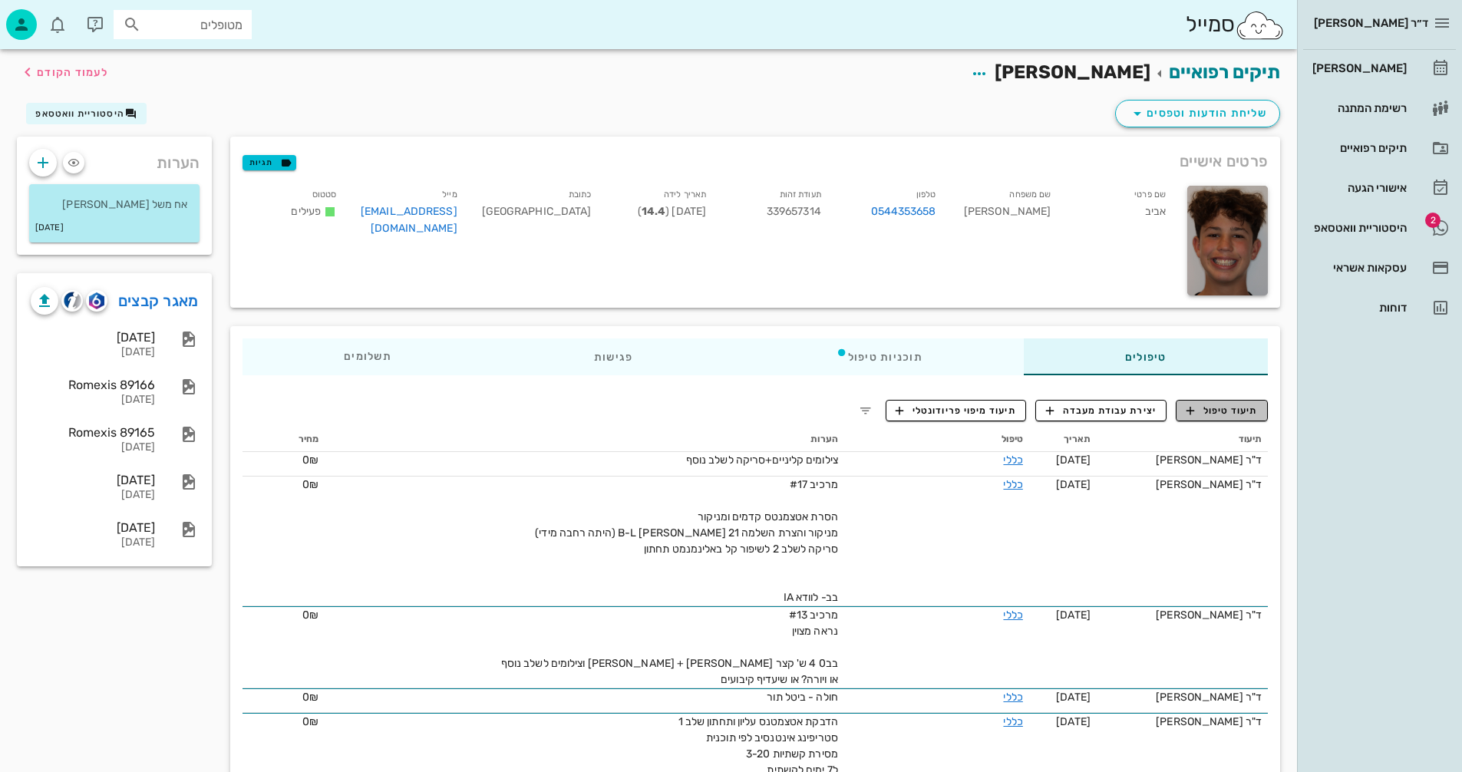
click at [1241, 406] on span "תיעוד טיפול" at bounding box center [1221, 411] width 71 height 14
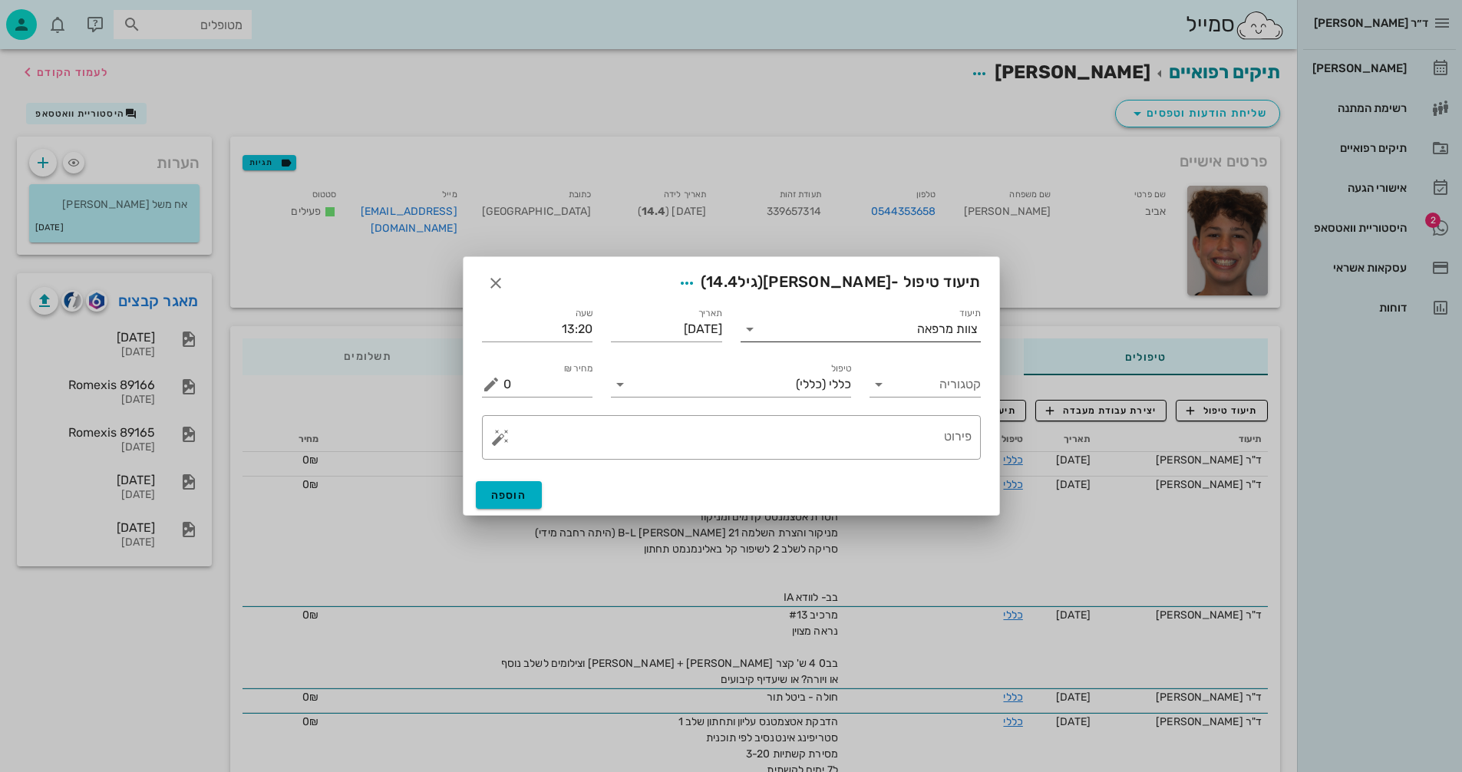
click at [927, 329] on div "צוות מרפאה" at bounding box center [947, 329] width 61 height 14
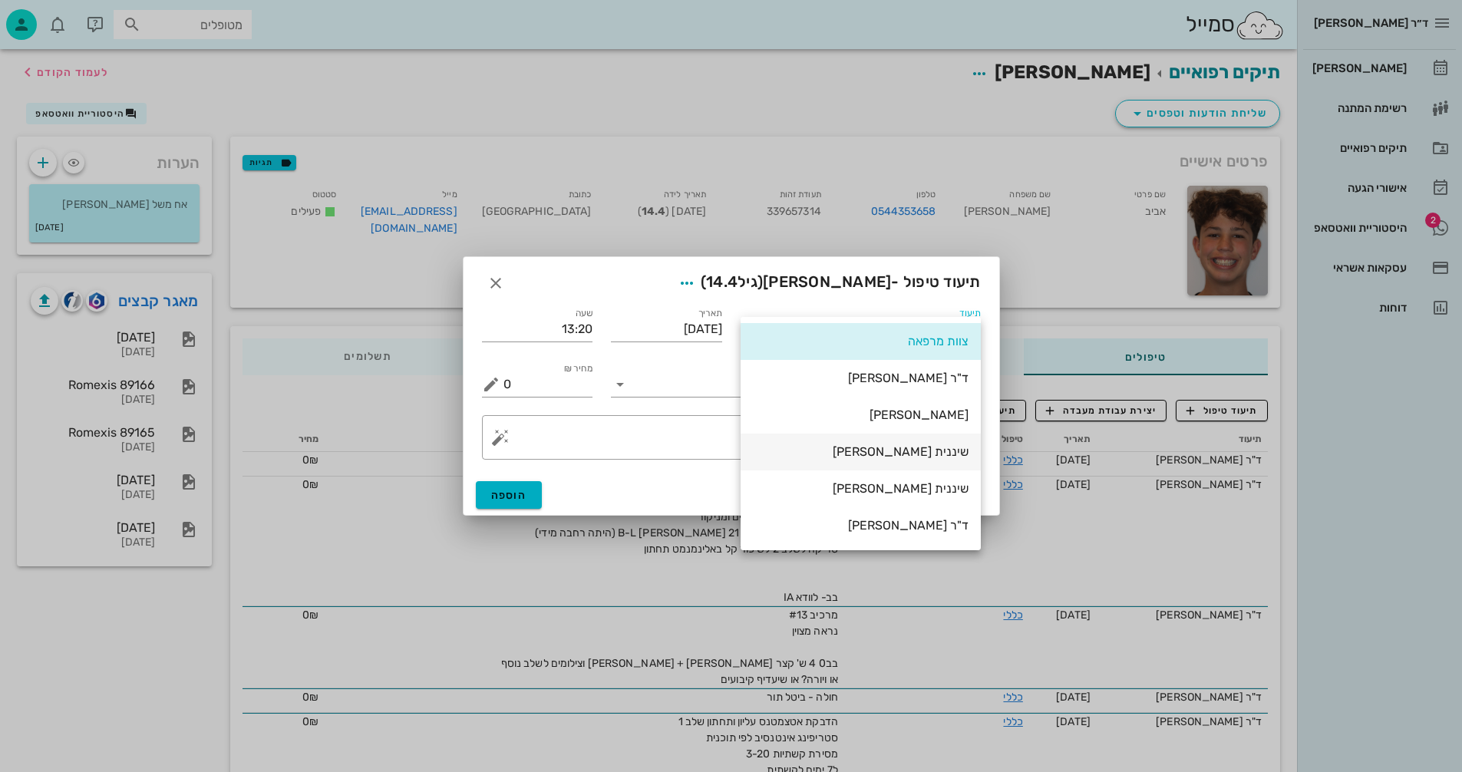
click at [936, 450] on div "שיננית [PERSON_NAME]" at bounding box center [861, 451] width 216 height 15
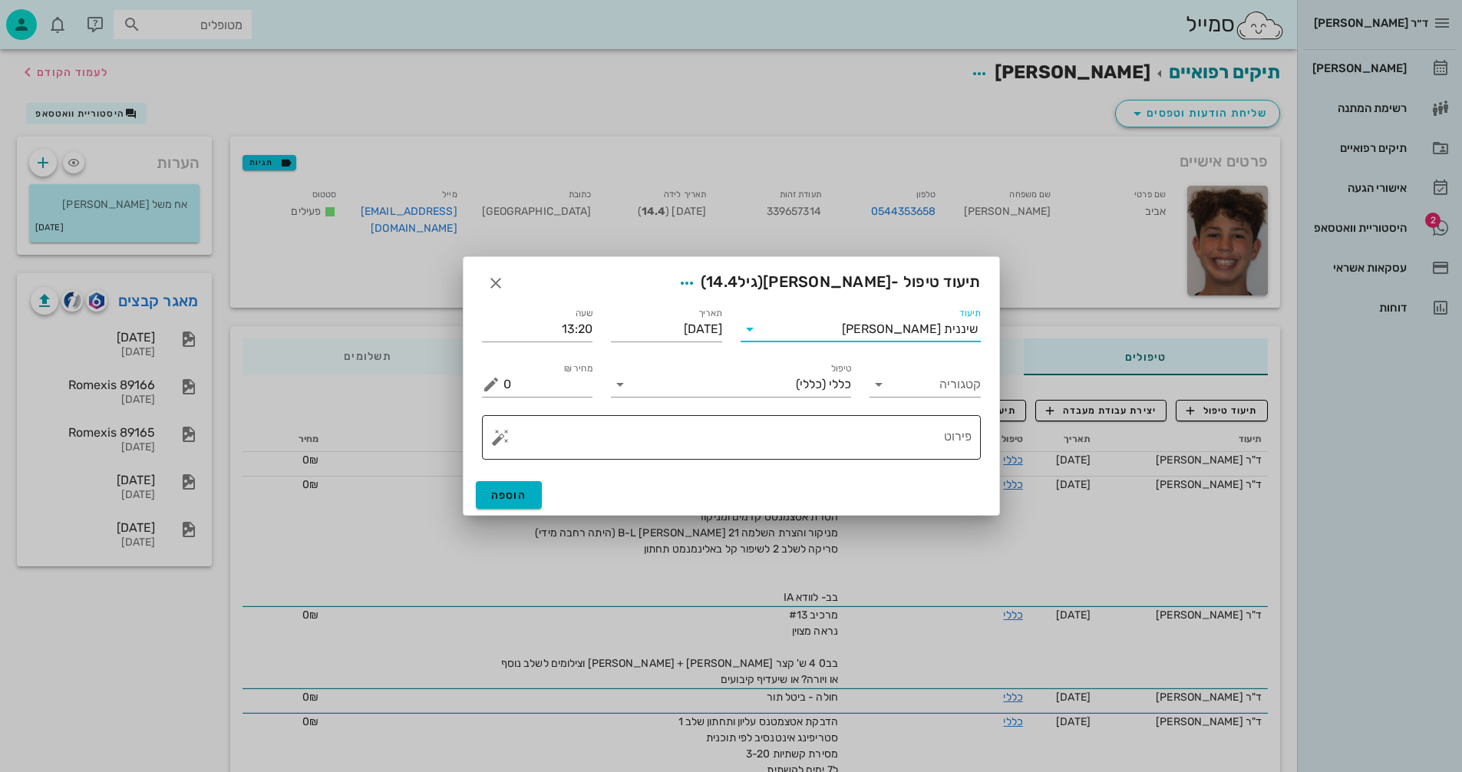
click at [498, 437] on button "button" at bounding box center [500, 437] width 18 height 18
click at [533, 381] on div "[MEDICAL_DATA]" at bounding box center [553, 376] width 125 height 31
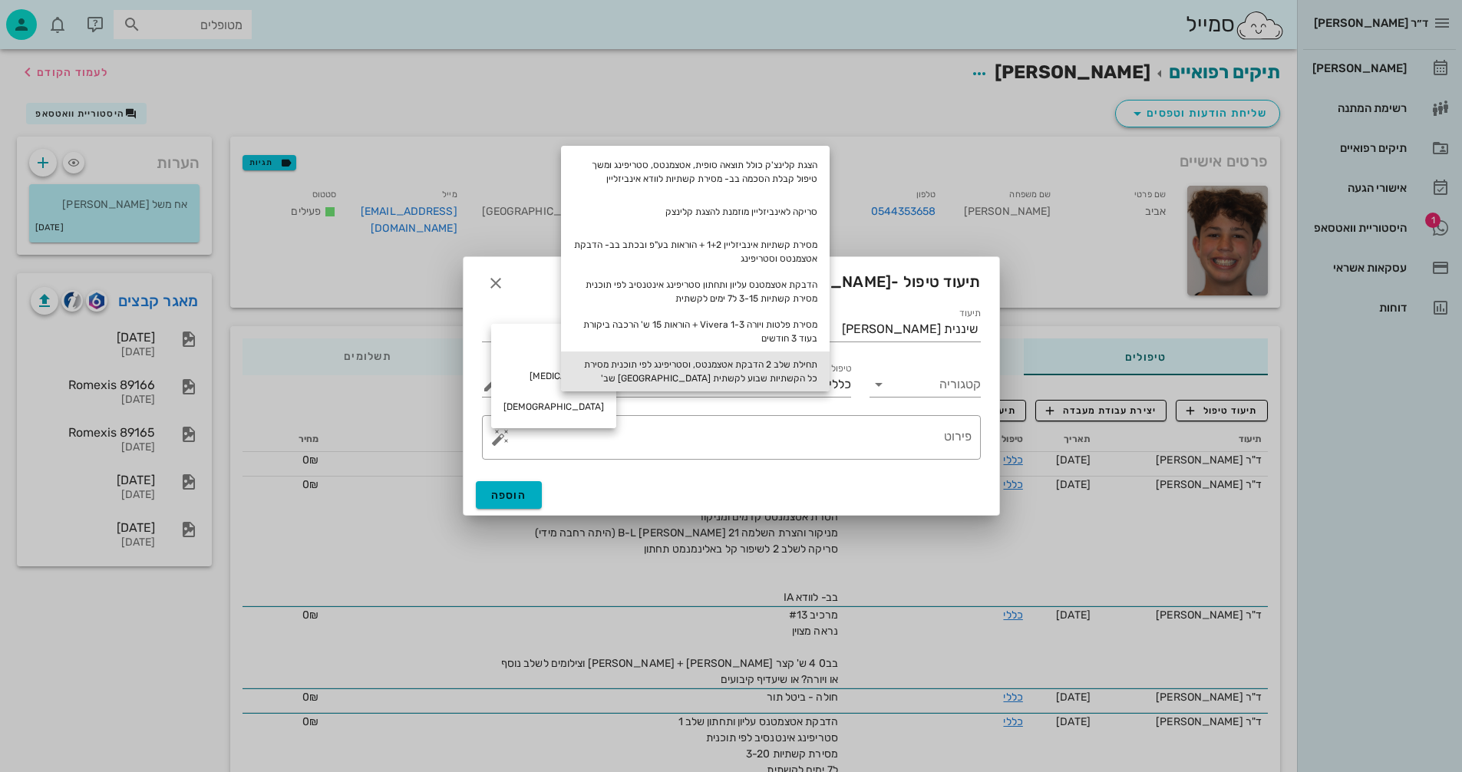
click at [778, 361] on div "תחילת שלב 2 הדבקת אטצמנטס, וסטריפינג לפי תוכנית מסירת כל הקשתיות שבוע לקשתית [G…" at bounding box center [695, 371] width 269 height 40
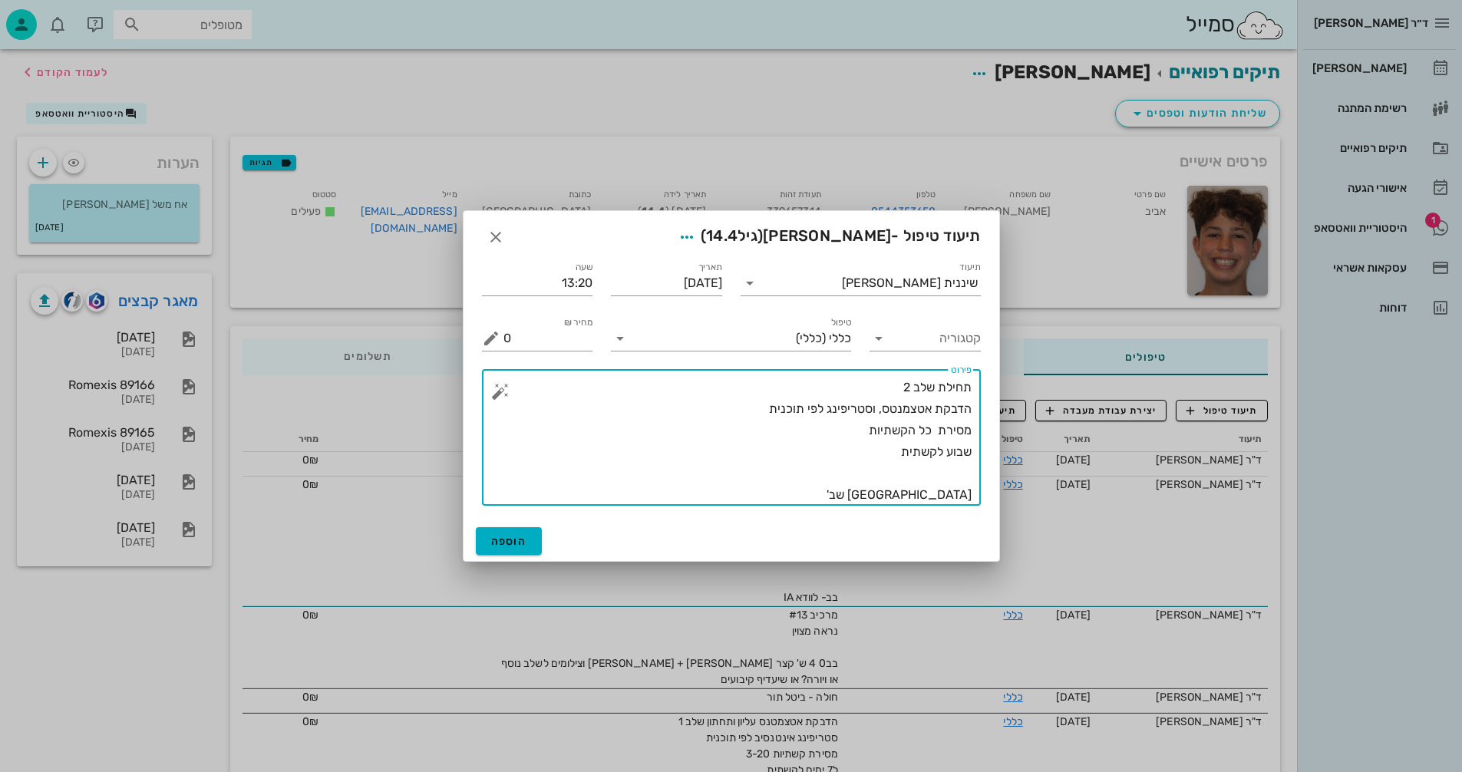
click at [830, 439] on textarea "תחילת שלב 2 הדבקת אטצמנטס, וסטריפינג לפי תוכנית מסירת כל הקשתיות שבוע לקשתית [G…" at bounding box center [737, 441] width 468 height 129
click at [866, 449] on textarea "תחילת שלב 2 הדבקת אטצמנטס, וסטריפינג לפי תוכנית מסירת כל הקשתיות 1-12 שבוע לקשת…" at bounding box center [737, 441] width 468 height 129
click at [944, 493] on textarea "תחילת שלב 2 הדבקת אטצמנטס, וסטריפינג לפי תוכנית מסירת כל הקשתיות 1-12 שבוע לקשת…" at bounding box center [737, 441] width 468 height 129
click at [934, 493] on textarea "תחילת שלב 2 הדבקת אטצמנטס, וסטריפינג לפי תוכנית מסירת כל הקשתיות 1-12 שבוע לקשת…" at bounding box center [737, 441] width 468 height 129
click at [939, 494] on textarea "תחילת שלב 2 הדבקת אטצמנטס, וסטריפינג לפי תוכנית מסירת כל הקשתיות 1-12 שבוע לקשת…" at bounding box center [737, 441] width 468 height 129
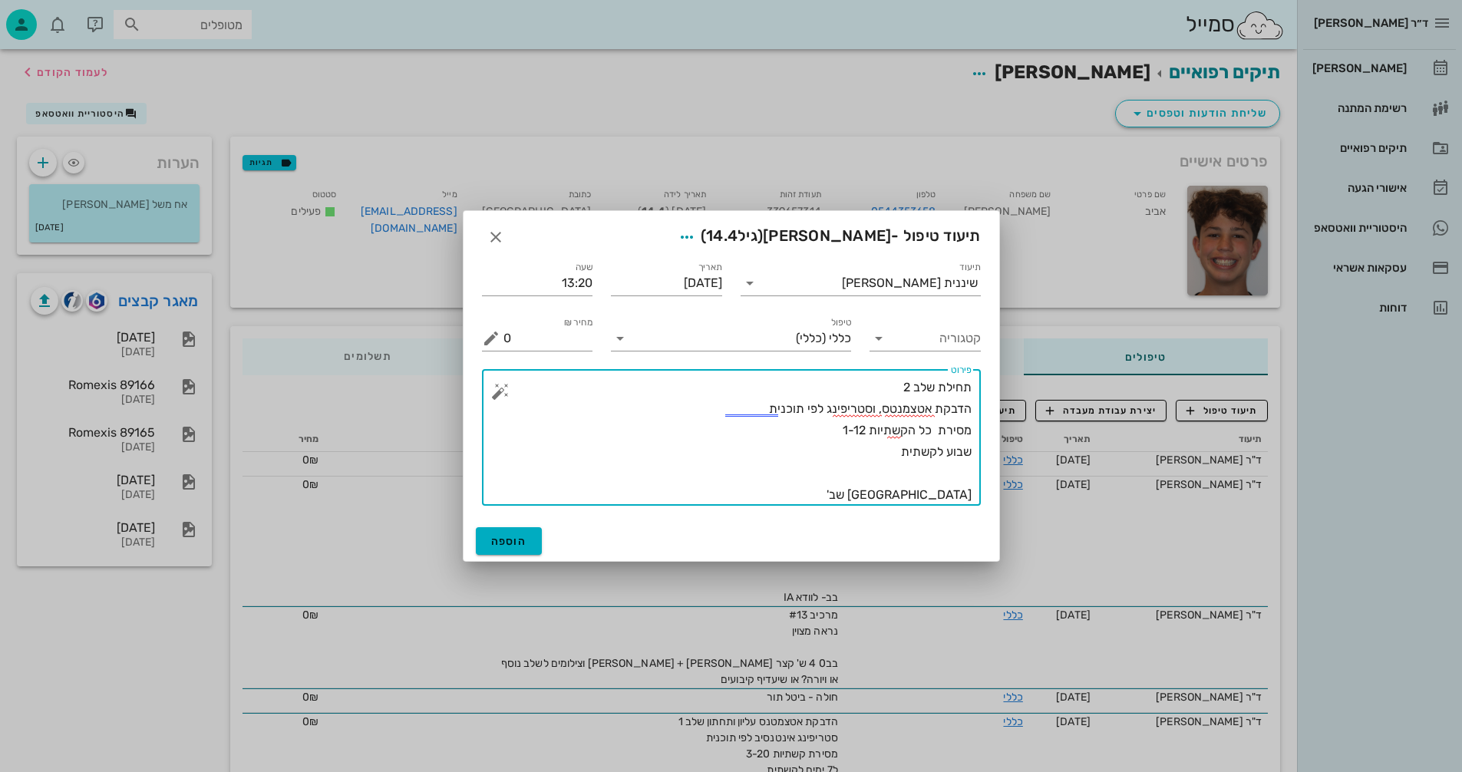
click at [943, 494] on textarea "תחילת שלב 2 הדבקת אטצמנטס, וסטריפינג לפי תוכנית מסירת כל הקשתיות 1-12 שבוע לקשת…" at bounding box center [737, 441] width 468 height 129
type textarea "תחילת שלב 2 הדבקת אטצמנטס, וסטריפינג לפי תוכנית מסירת כל הקשתיות 1-12 שבוע לקשת…"
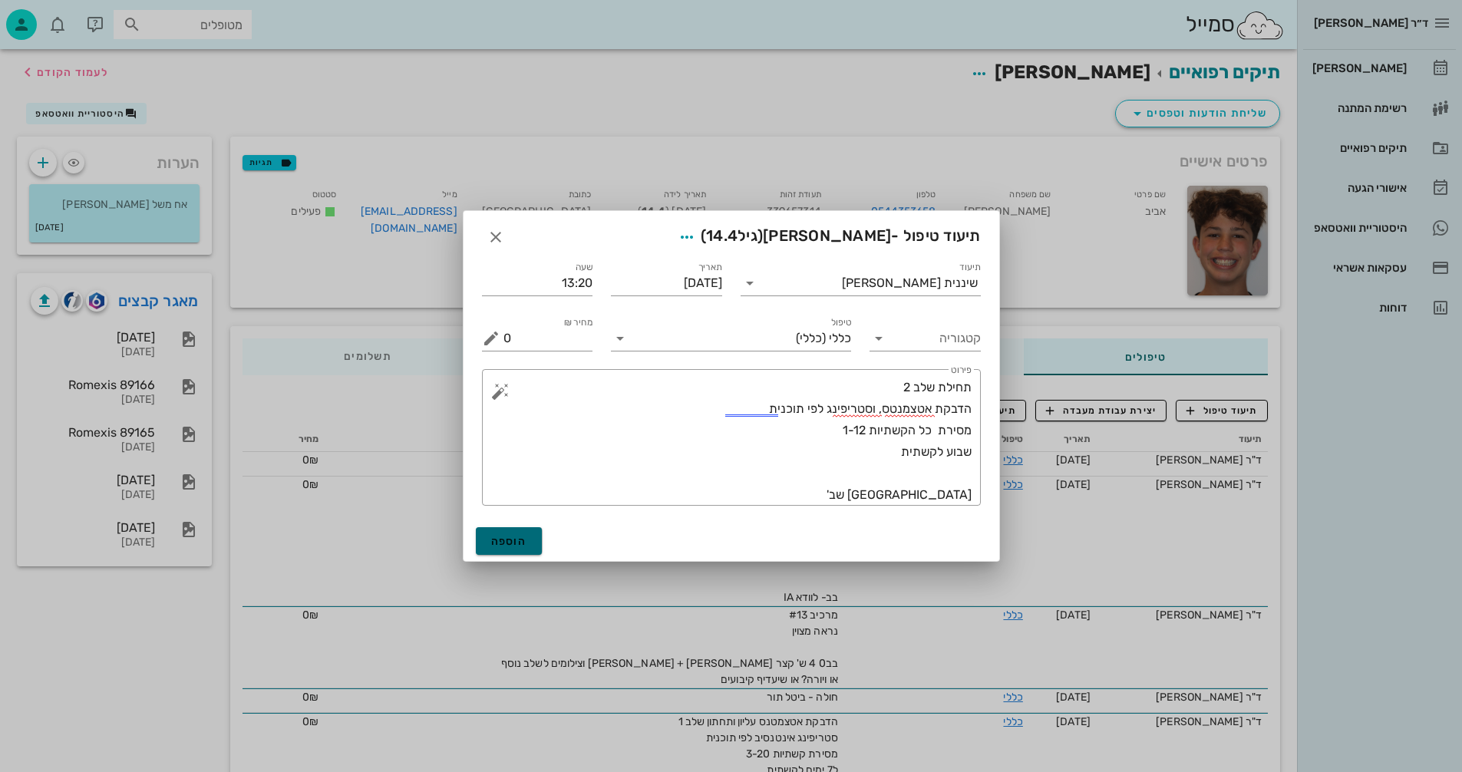
click at [530, 540] on button "הוספה" at bounding box center [509, 541] width 67 height 28
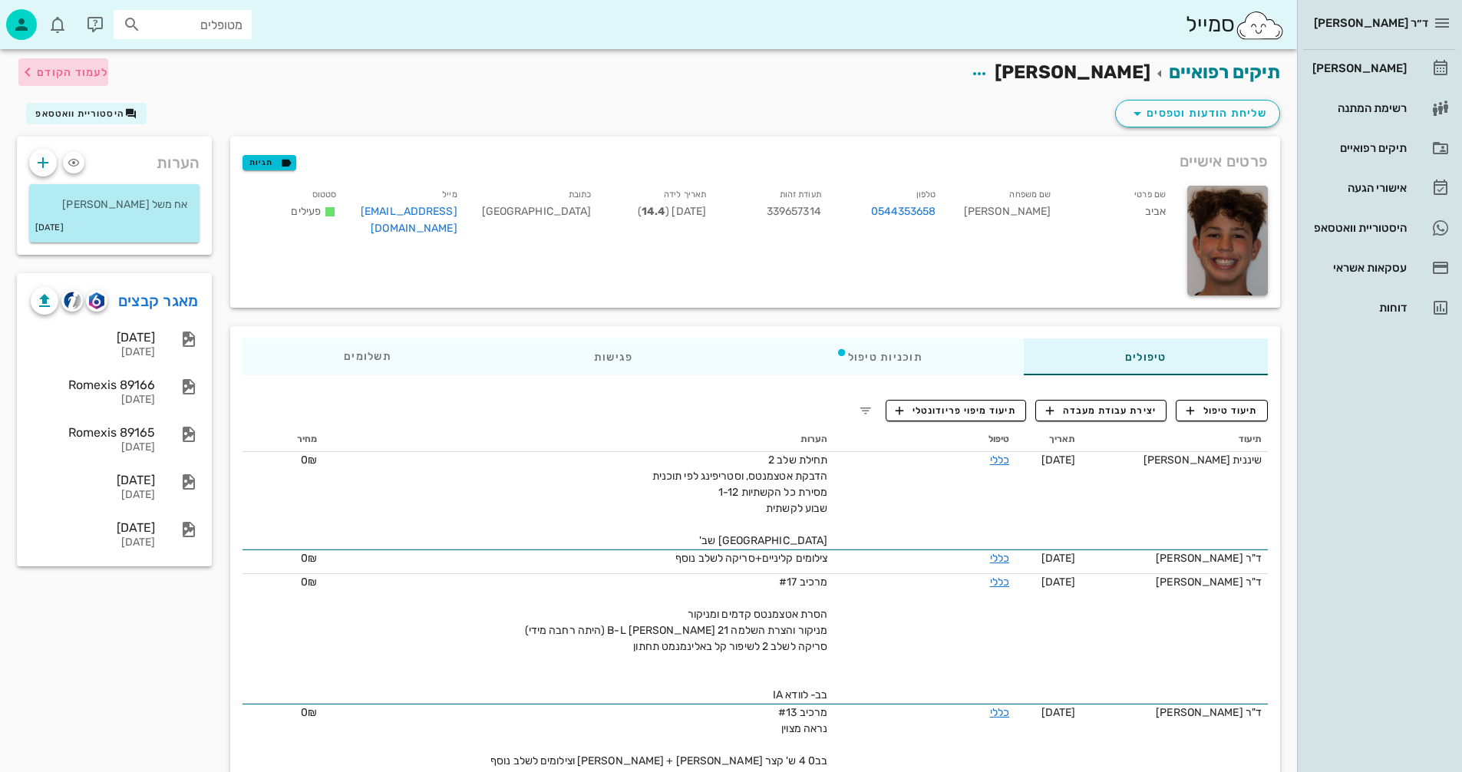
click at [61, 64] on span "לעמוד הקודם" at bounding box center [63, 72] width 90 height 18
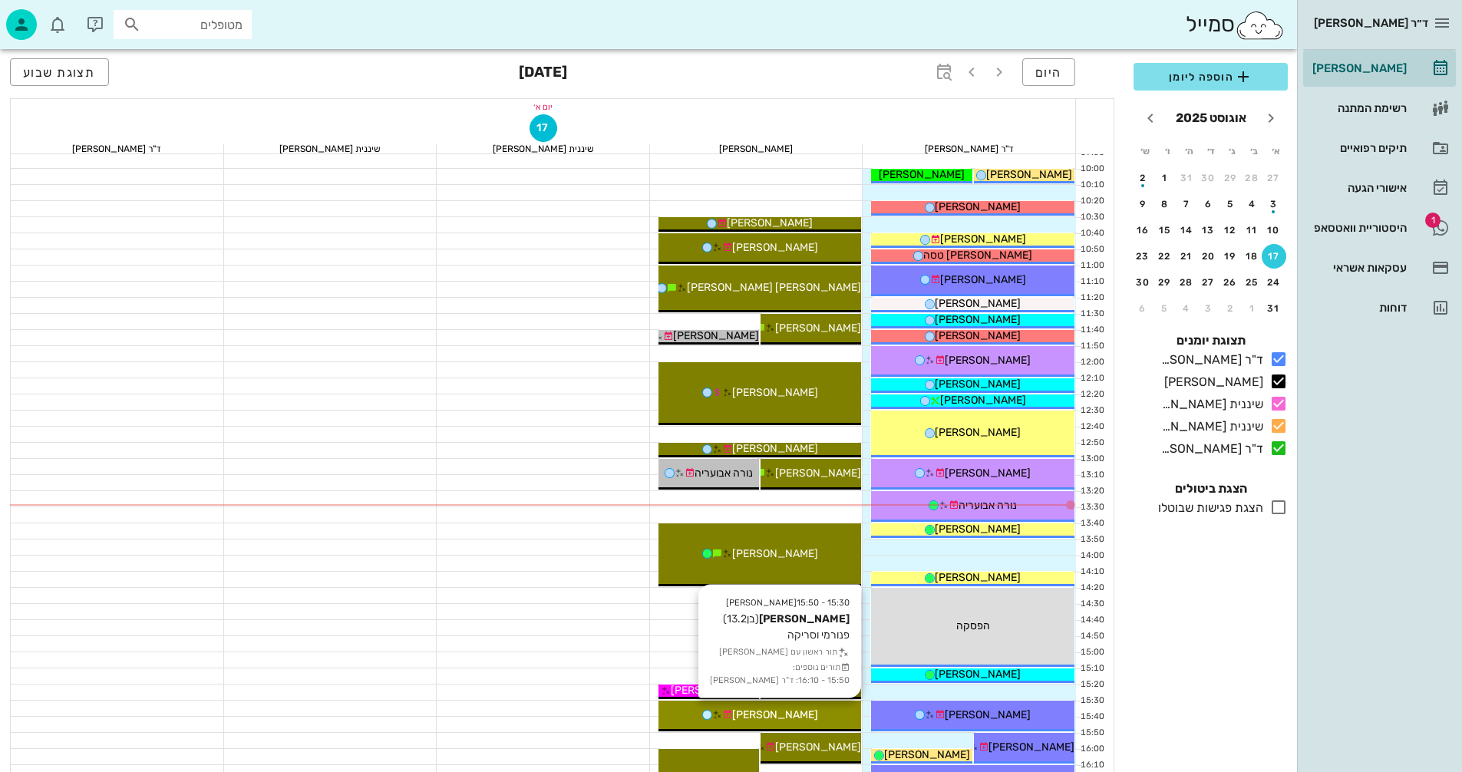
scroll to position [583, 0]
